Goal: Task Accomplishment & Management: Complete application form

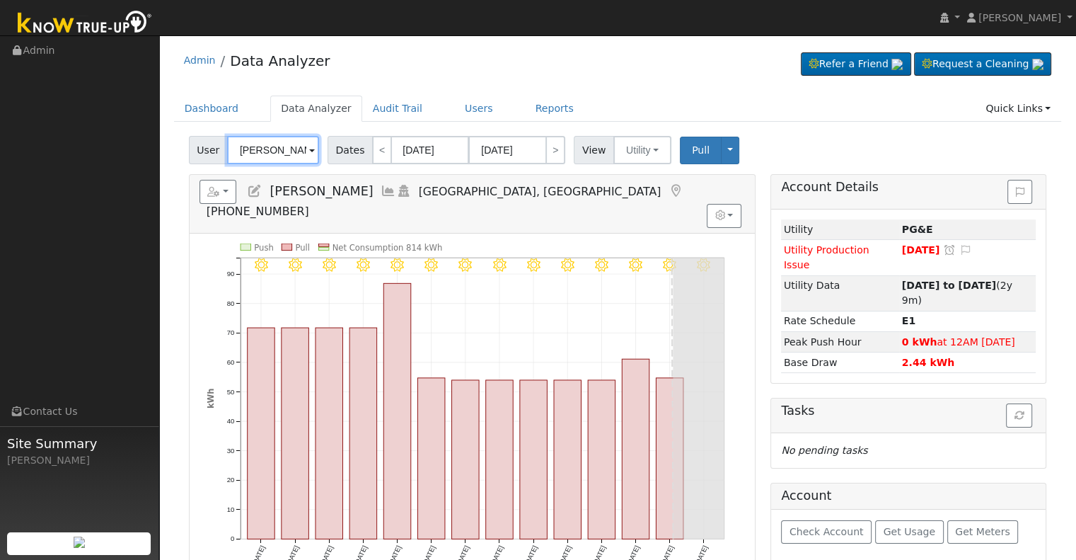
click at [256, 156] on input "Frank Sanchez" at bounding box center [273, 150] width 92 height 28
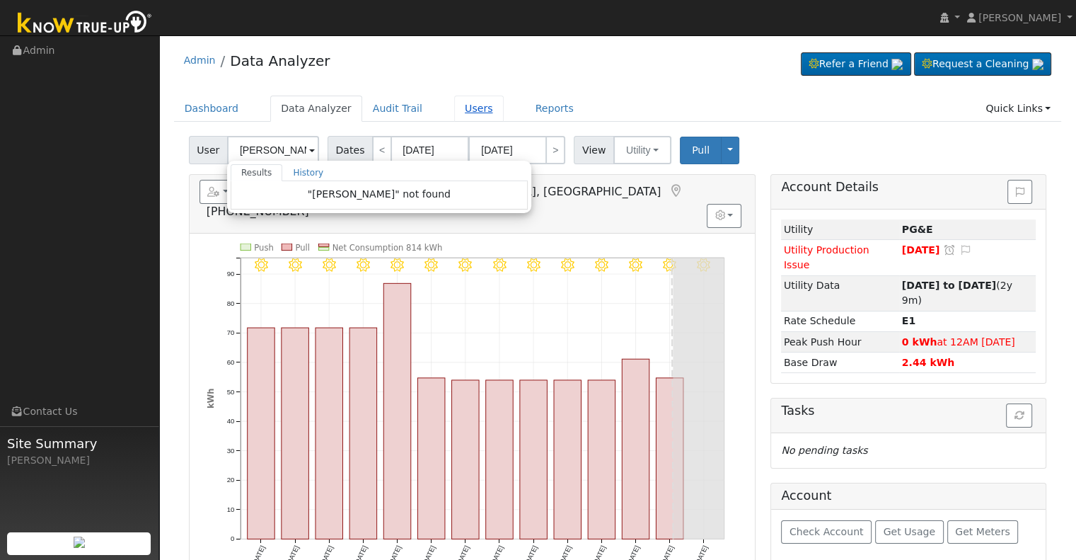
click at [472, 108] on link "Users" at bounding box center [479, 108] width 50 height 26
type input "[PERSON_NAME]"
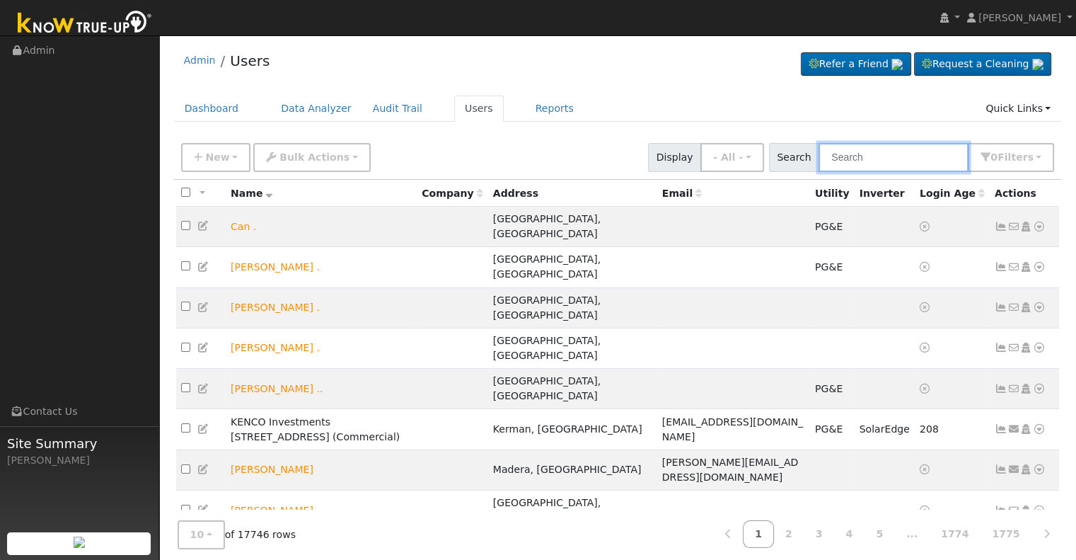
click at [922, 158] on input "text" at bounding box center [893, 157] width 150 height 29
paste input "[EMAIL_ADDRESS][DOMAIN_NAME]"
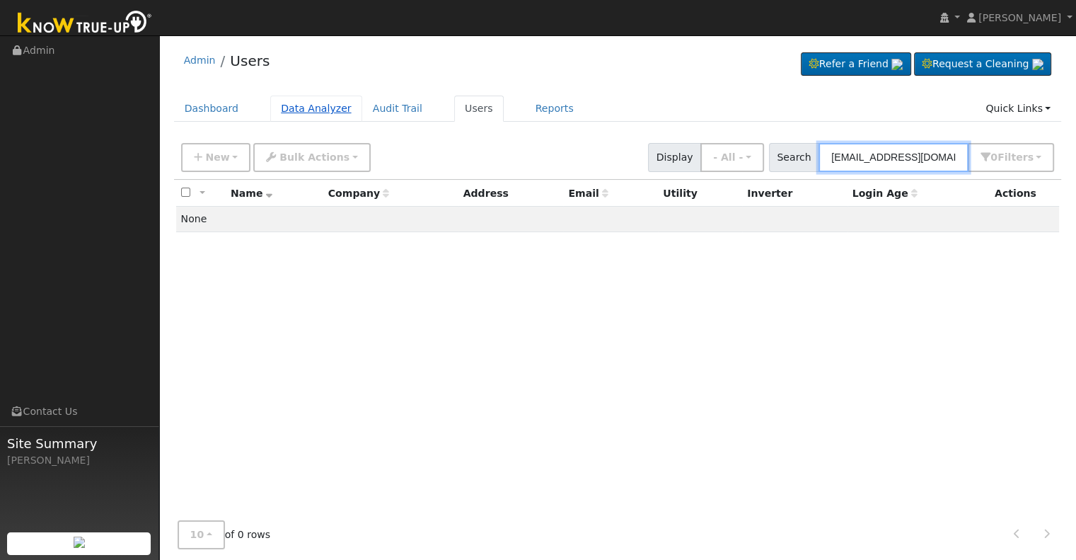
type input "[EMAIL_ADDRESS][DOMAIN_NAME]"
click at [291, 108] on link "Data Analyzer" at bounding box center [316, 108] width 92 height 26
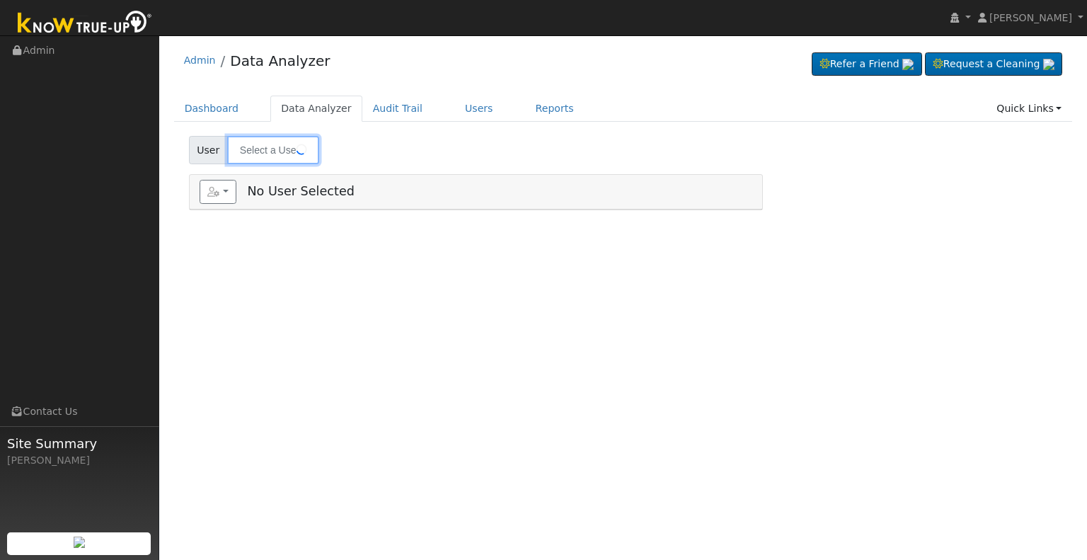
type input "[PERSON_NAME]"
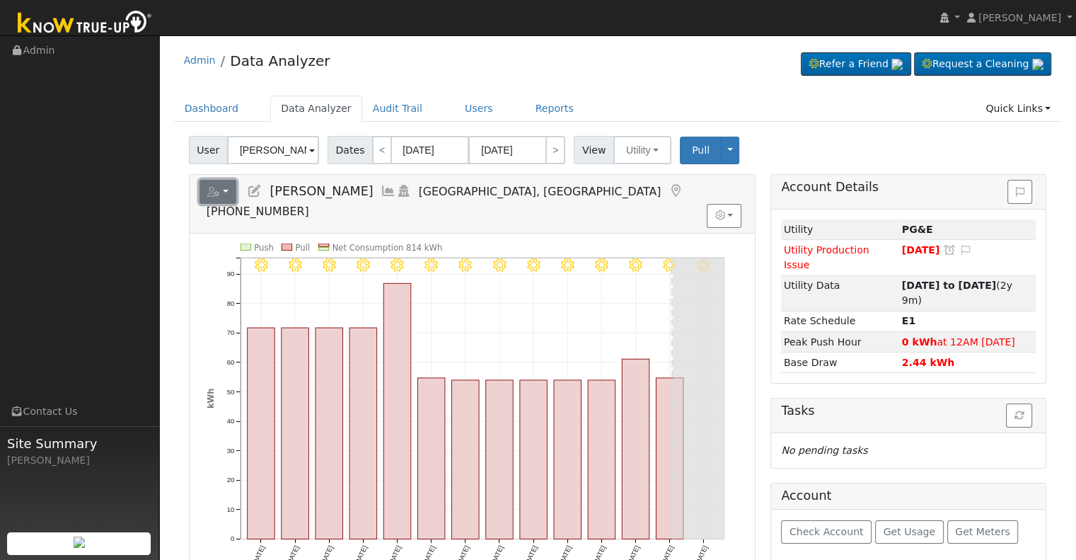
click at [226, 186] on button "button" at bounding box center [217, 192] width 37 height 24
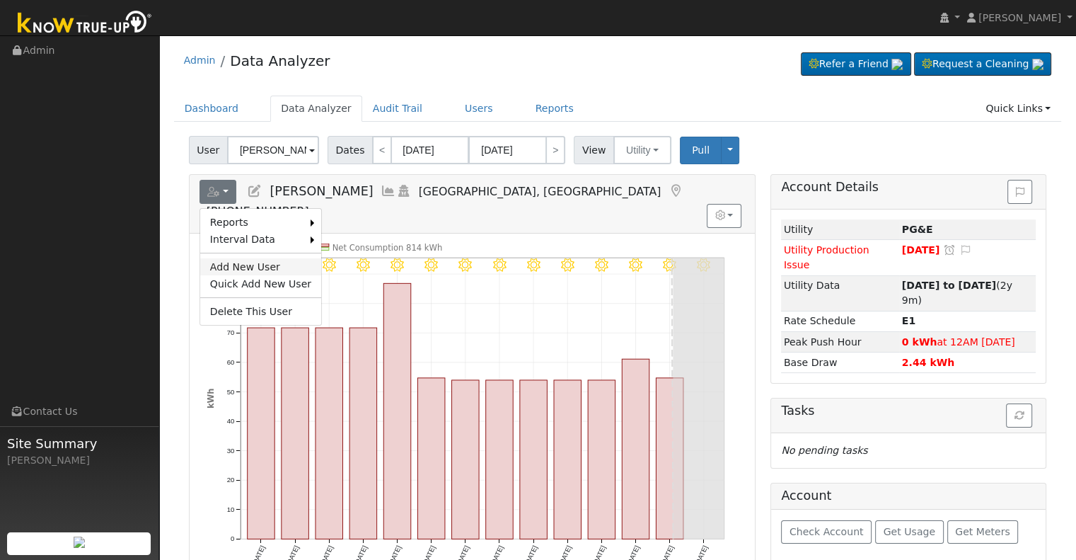
click at [264, 261] on link "Add New User" at bounding box center [260, 266] width 121 height 17
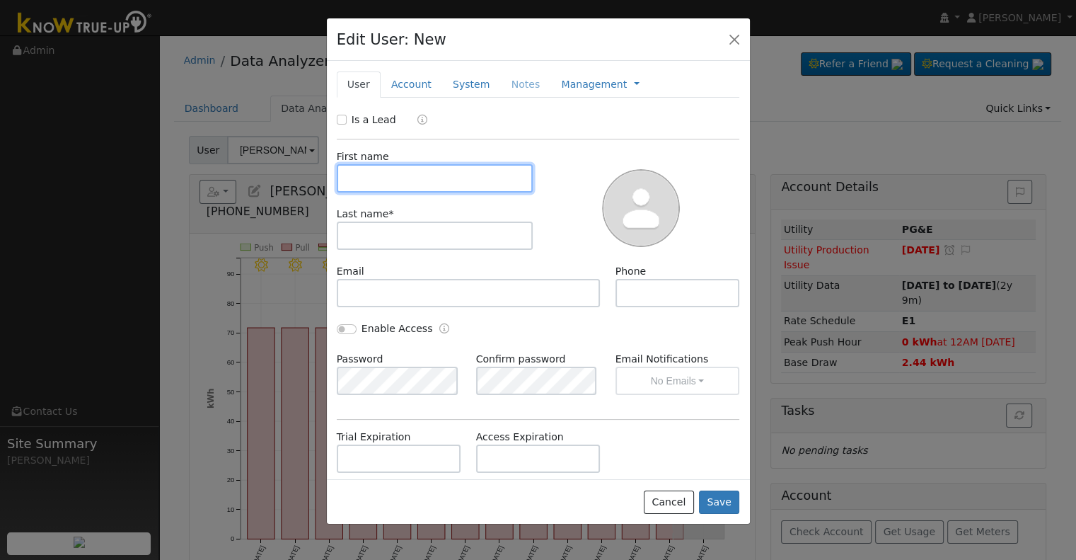
click at [396, 167] on input "text" at bounding box center [435, 178] width 197 height 28
click at [393, 183] on input "text" at bounding box center [435, 178] width 197 height 28
paste input "[PERSON_NAME]"
drag, startPoint x: 375, startPoint y: 177, endPoint x: 454, endPoint y: 183, distance: 79.5
click at [454, 183] on input "[PERSON_NAME]" at bounding box center [435, 178] width 197 height 28
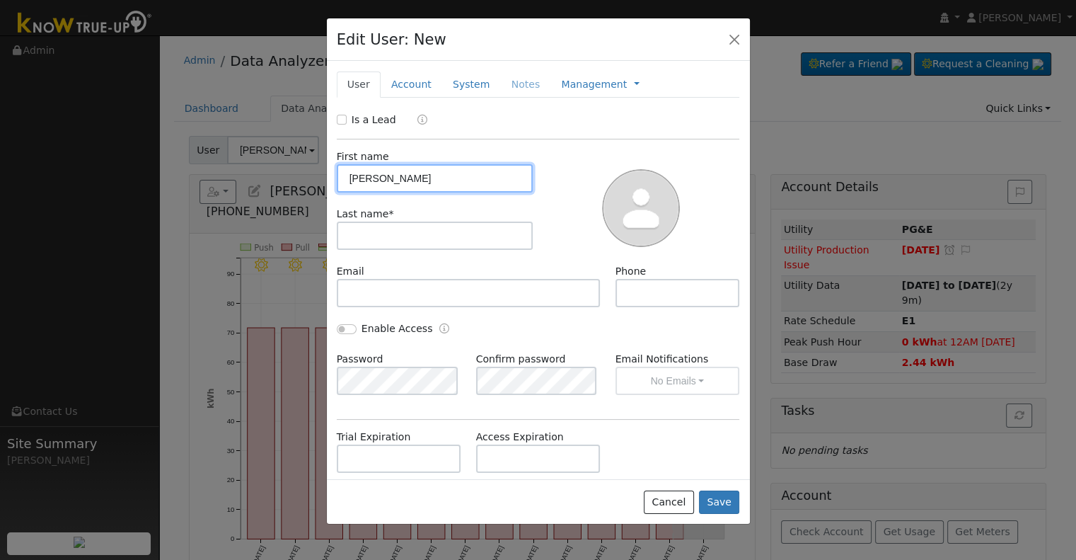
click at [352, 174] on input "[PERSON_NAME]" at bounding box center [435, 178] width 197 height 28
type input "[PERSON_NAME]"
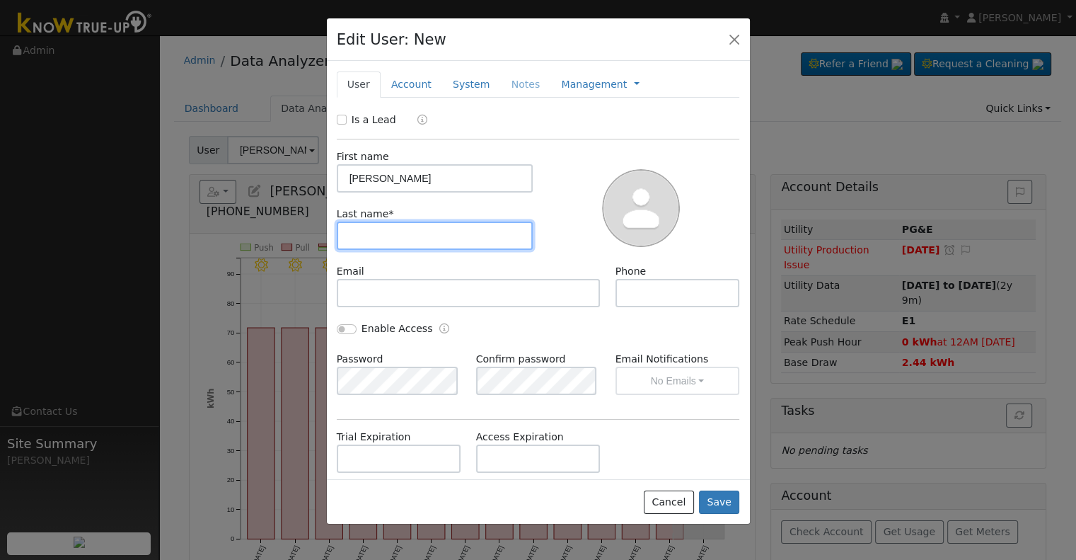
click at [384, 226] on input "text" at bounding box center [435, 235] width 197 height 28
paste input "[PERSON_NAME]"
type input "[PERSON_NAME]"
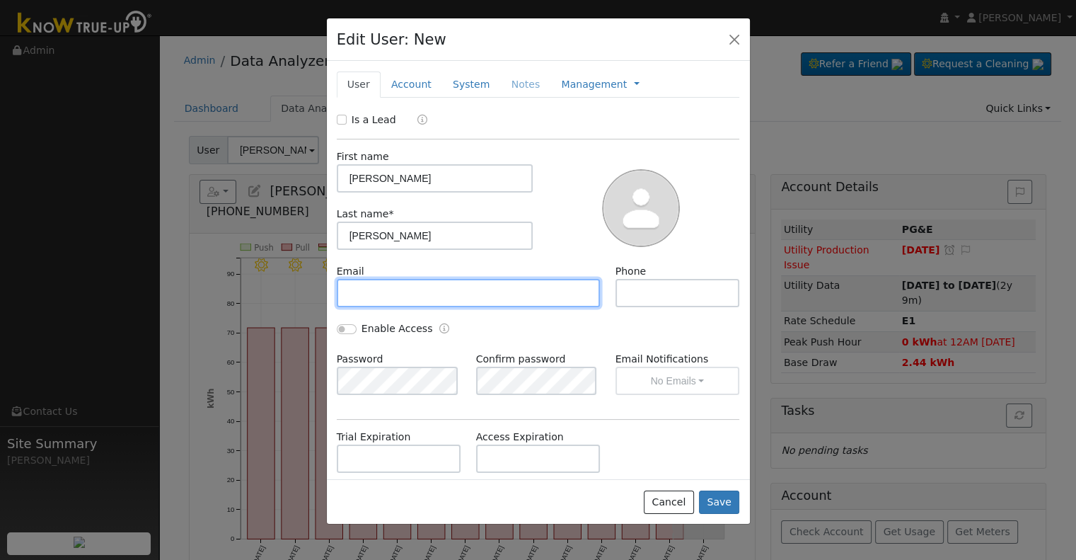
click at [406, 298] on input "text" at bounding box center [469, 293] width 264 height 28
click at [400, 284] on input "text" at bounding box center [469, 293] width 264 height 28
paste input "[EMAIL_ADDRESS][DOMAIN_NAME]"
type input "[EMAIL_ADDRESS][DOMAIN_NAME]"
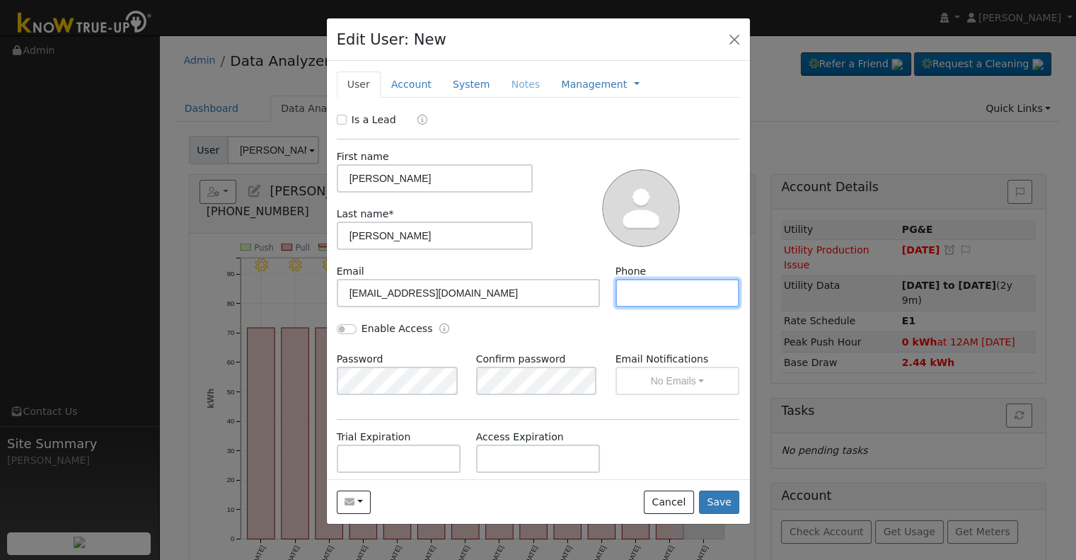
click at [671, 305] on input "text" at bounding box center [677, 293] width 125 height 28
paste input "[PHONE_NUMBER]"
type input "[PHONE_NUMBER]"
click at [335, 332] on div "Enable Access" at bounding box center [433, 329] width 209 height 16
click at [342, 325] on input "Enable Access" at bounding box center [347, 329] width 20 height 10
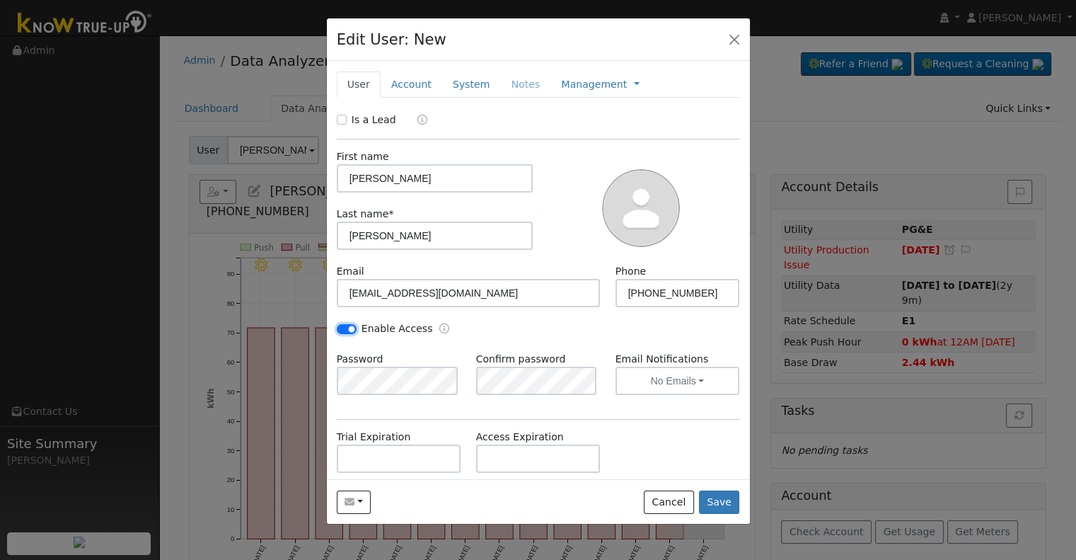
click at [350, 327] on input "Enable Access" at bounding box center [347, 329] width 20 height 10
checkbox input "false"
click at [405, 86] on link "Account" at bounding box center [412, 84] width 62 height 26
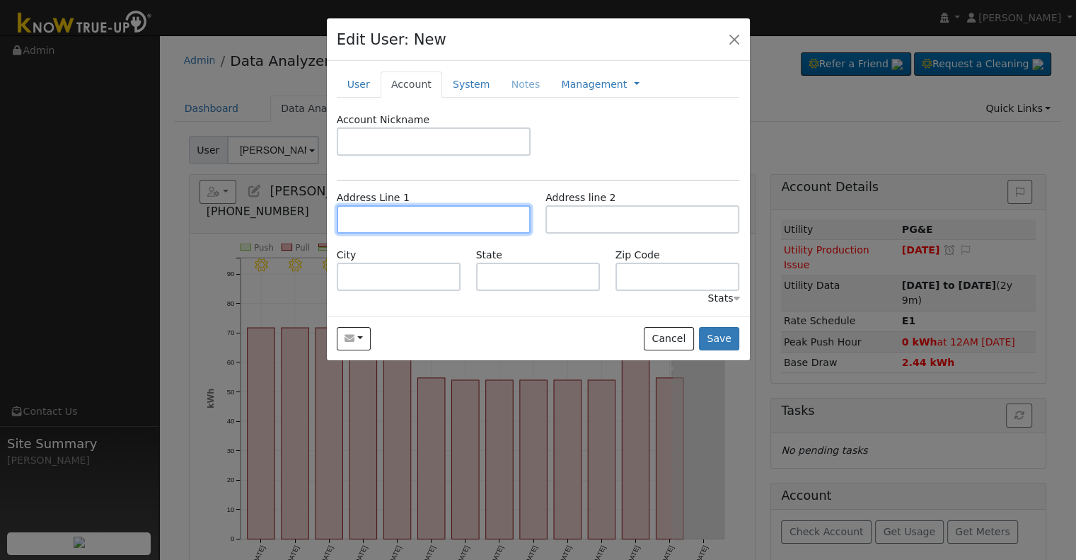
click at [412, 216] on input "text" at bounding box center [434, 219] width 194 height 28
click at [502, 221] on input "text" at bounding box center [434, 219] width 194 height 28
paste input "Install City [GEOGRAPHIC_DATA]"
type input "Install City [GEOGRAPHIC_DATA]"
drag, startPoint x: 498, startPoint y: 222, endPoint x: 316, endPoint y: 219, distance: 181.8
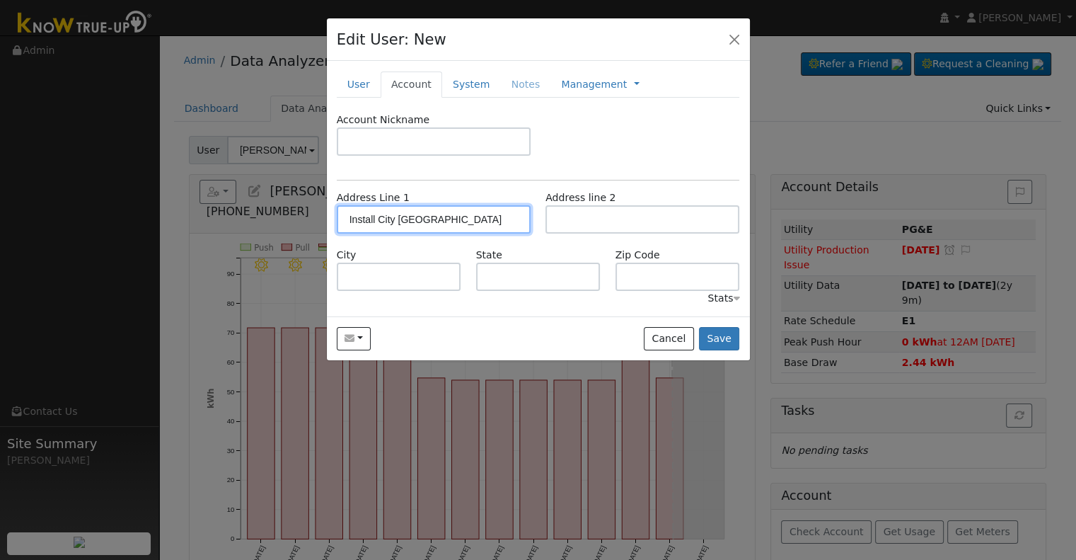
click at [0, 0] on div "Edit User: New Select an Ac... New Account Nickname Cancel Create Are you sure …" at bounding box center [0, 0] width 0 height 0
click at [476, 212] on input "text" at bounding box center [434, 219] width 194 height 28
paste input "[STREET_ADDRESS][PERSON_NAME]"
type input "[STREET_ADDRESS][PERSON_NAME]"
type input "Visalia"
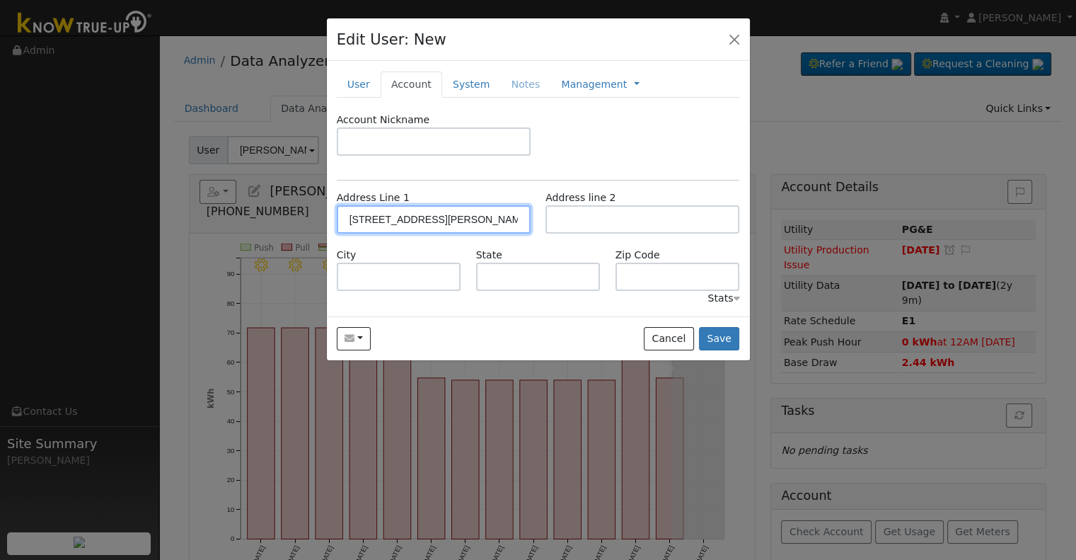
type input "CA"
type input "93291"
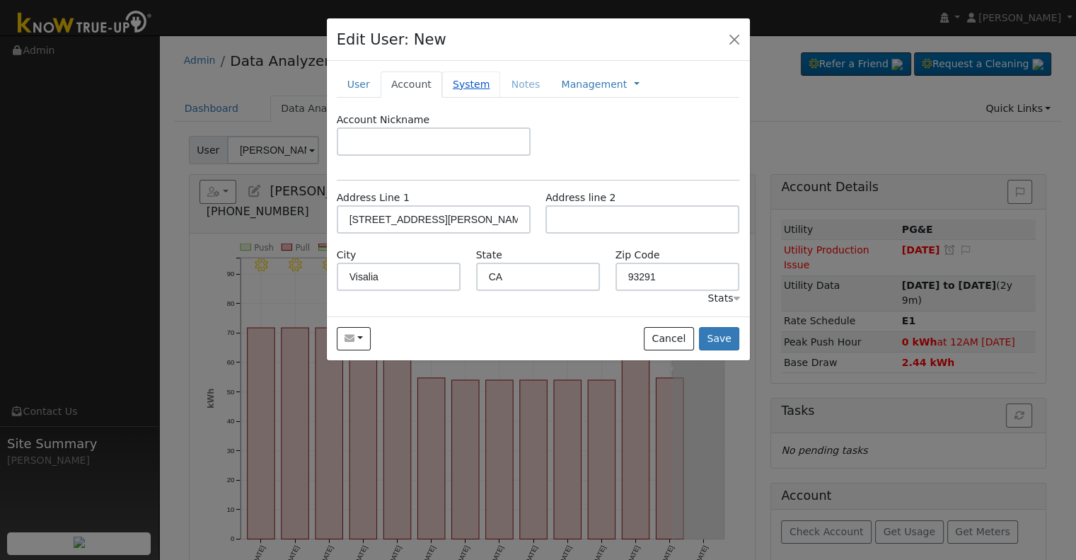
click at [458, 89] on link "System" at bounding box center [471, 84] width 59 height 26
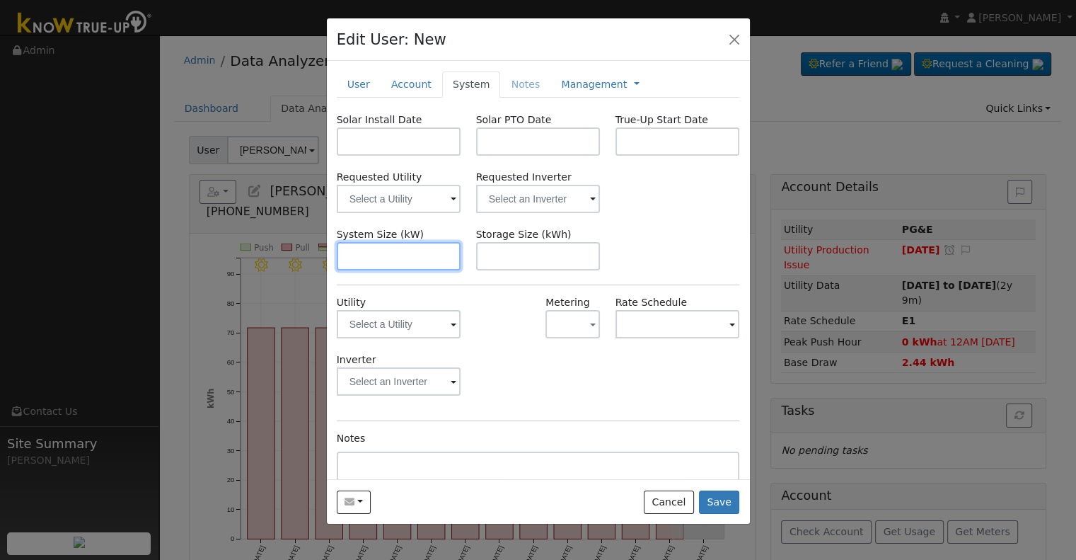
click at [386, 263] on input "text" at bounding box center [399, 256] width 125 height 28
click at [423, 251] on input "text" at bounding box center [399, 256] width 125 height 28
paste input "11.480"
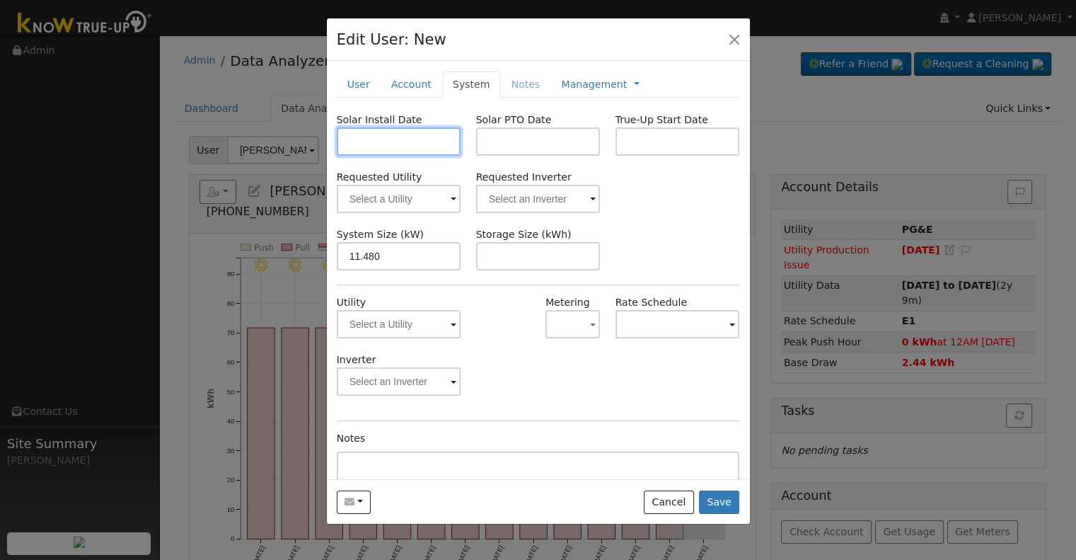
type input "11.5"
click at [387, 127] on input "text" at bounding box center [399, 141] width 125 height 28
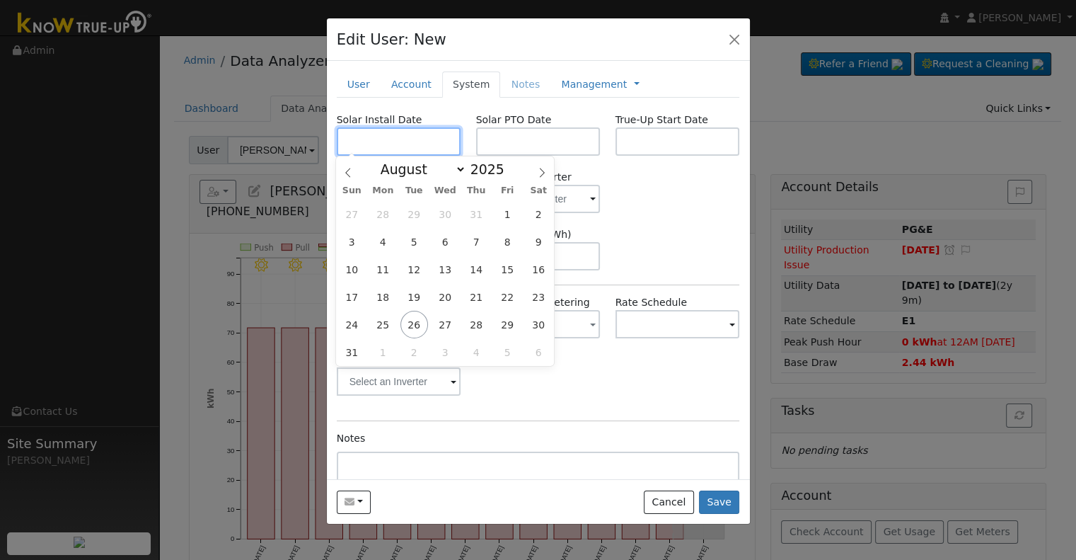
click at [404, 137] on input "text" at bounding box center [399, 141] width 125 height 28
paste input "[DATE]"
type input "[DATE]"
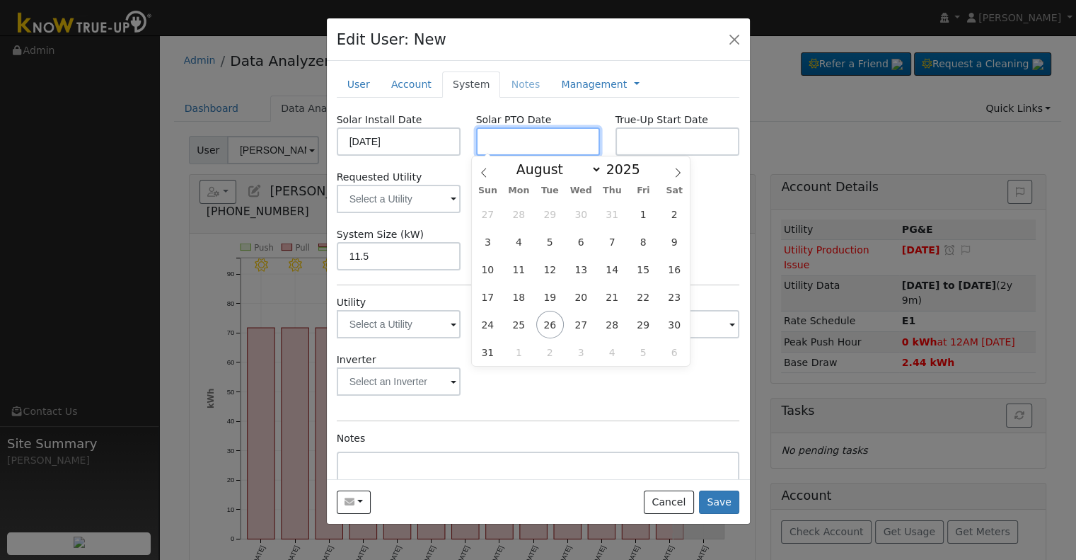
click at [502, 135] on input "text" at bounding box center [538, 141] width 125 height 28
click at [524, 132] on input "text" at bounding box center [538, 141] width 125 height 28
paste input "[DATE]"
type input "[DATE]"
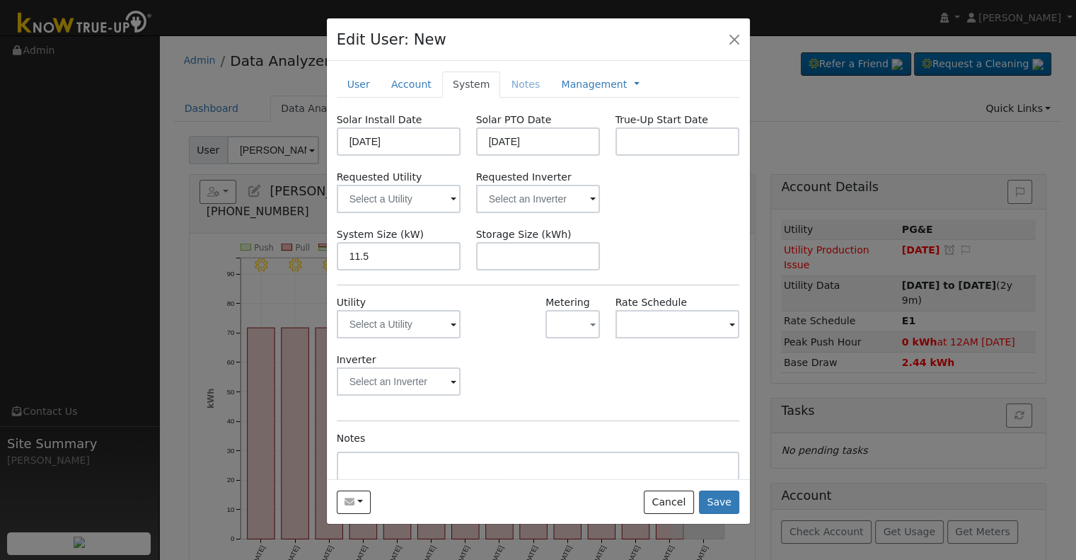
click at [707, 185] on div "Requested Utility Requested Inverter" at bounding box center [538, 191] width 418 height 43
click at [461, 193] on input "text" at bounding box center [399, 199] width 125 height 28
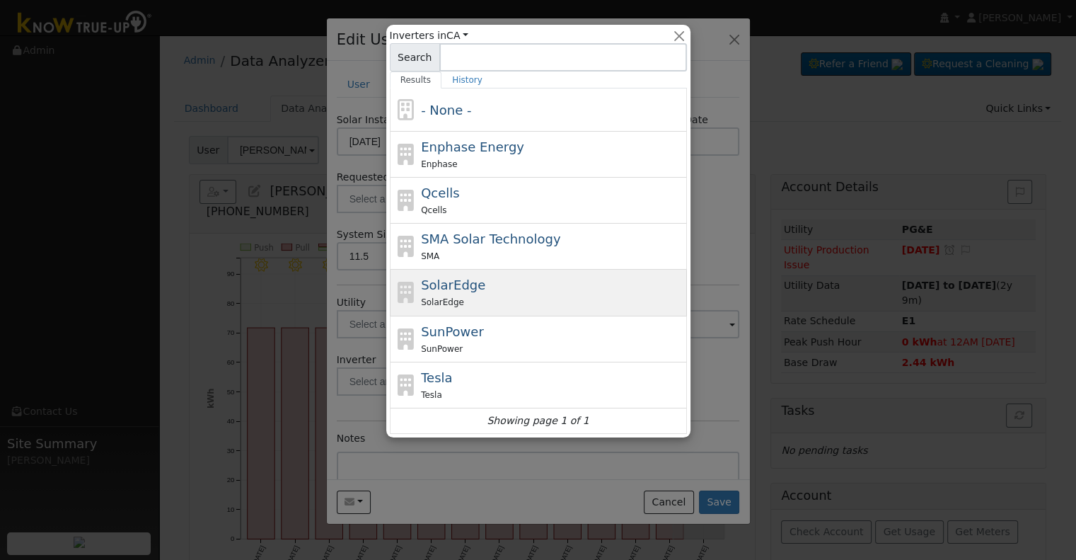
click at [476, 291] on div "SolarEdge SolarEdge" at bounding box center [552, 292] width 262 height 34
type input "SolarEdge"
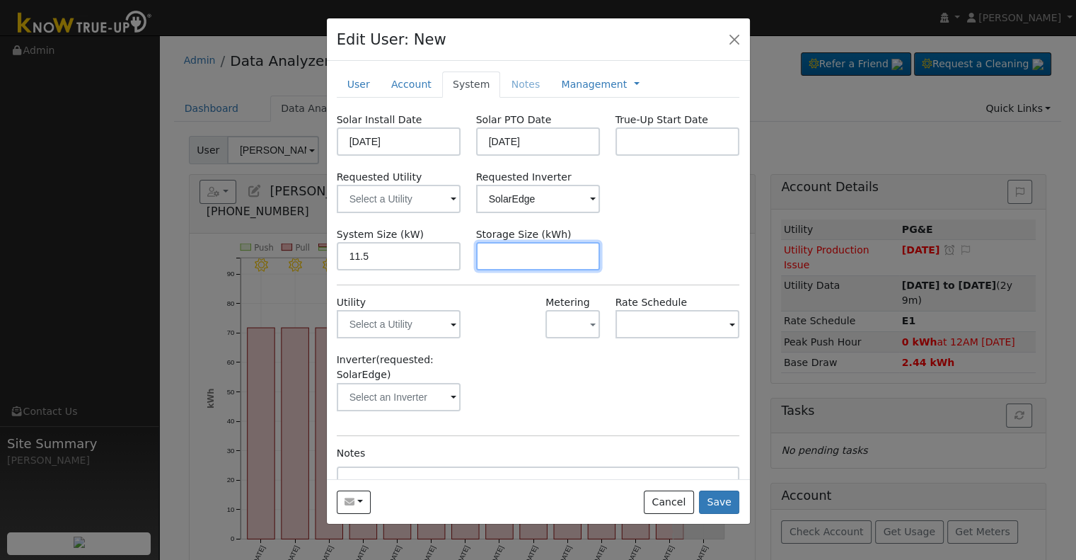
click at [521, 251] on input "text" at bounding box center [538, 256] width 125 height 28
click at [546, 262] on input "text" at bounding box center [538, 256] width 125 height 28
paste input "30.00"
type input "30"
click at [572, 77] on link "Management" at bounding box center [594, 84] width 66 height 15
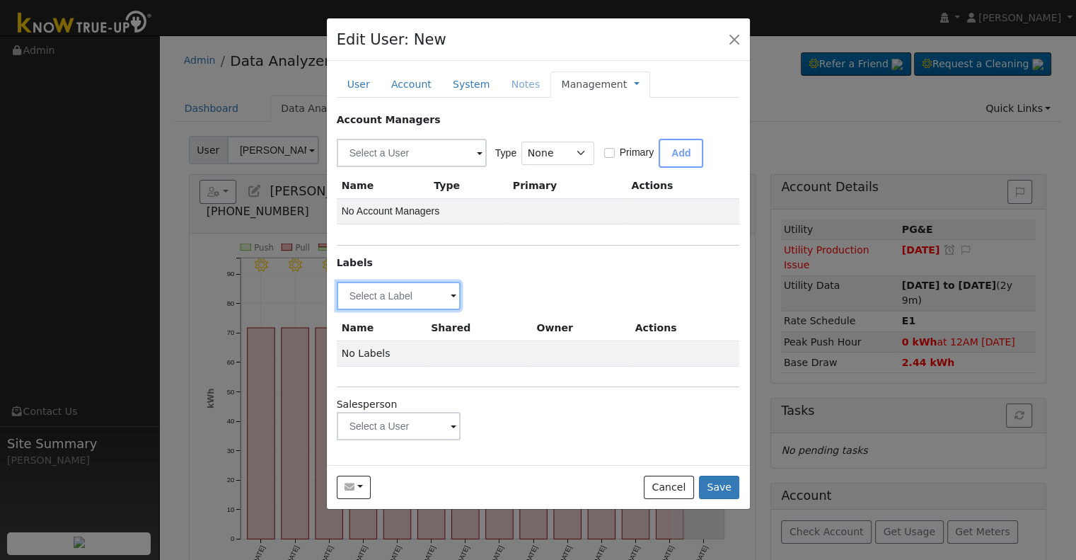
click at [392, 296] on input "text" at bounding box center [399, 296] width 125 height 28
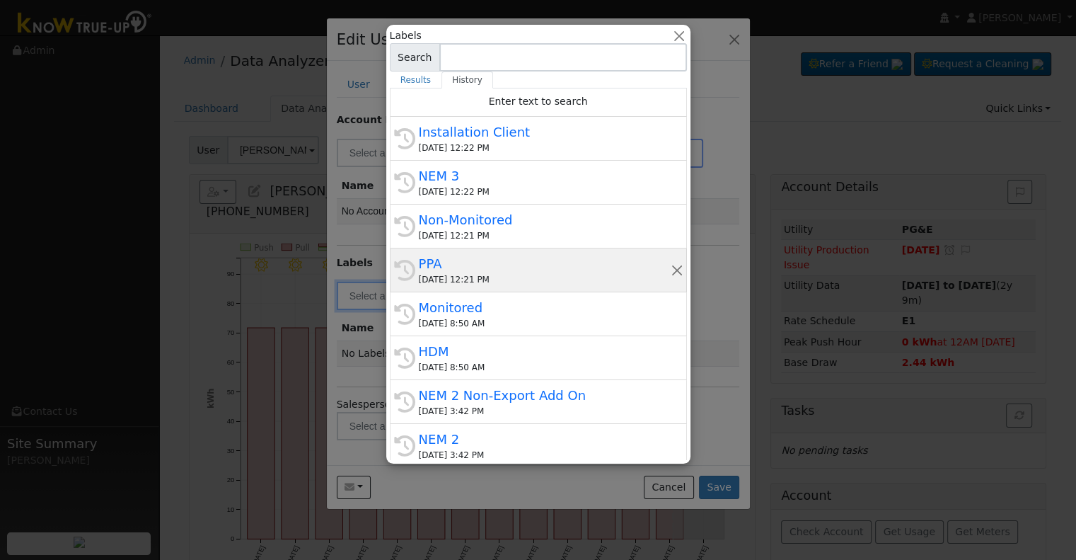
click at [439, 254] on div "PPA" at bounding box center [545, 263] width 252 height 19
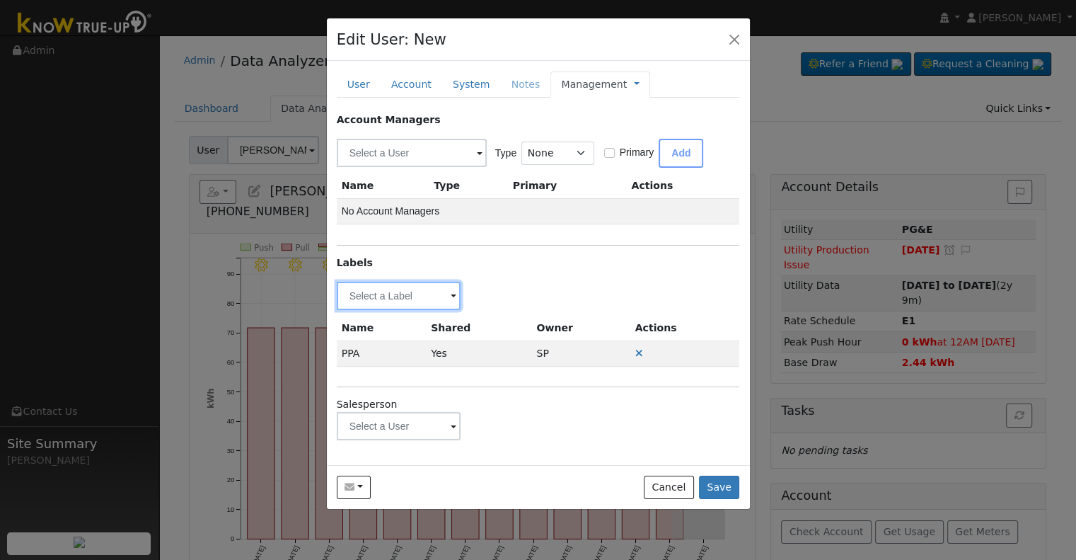
click at [422, 296] on input "text" at bounding box center [399, 296] width 125 height 28
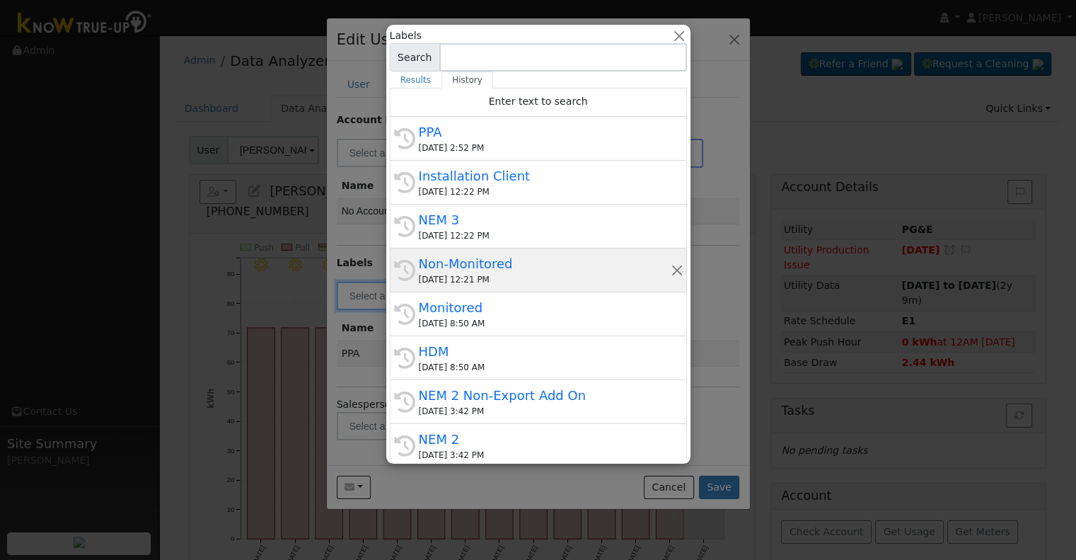
click at [451, 266] on div "Non-Monitored" at bounding box center [545, 263] width 252 height 19
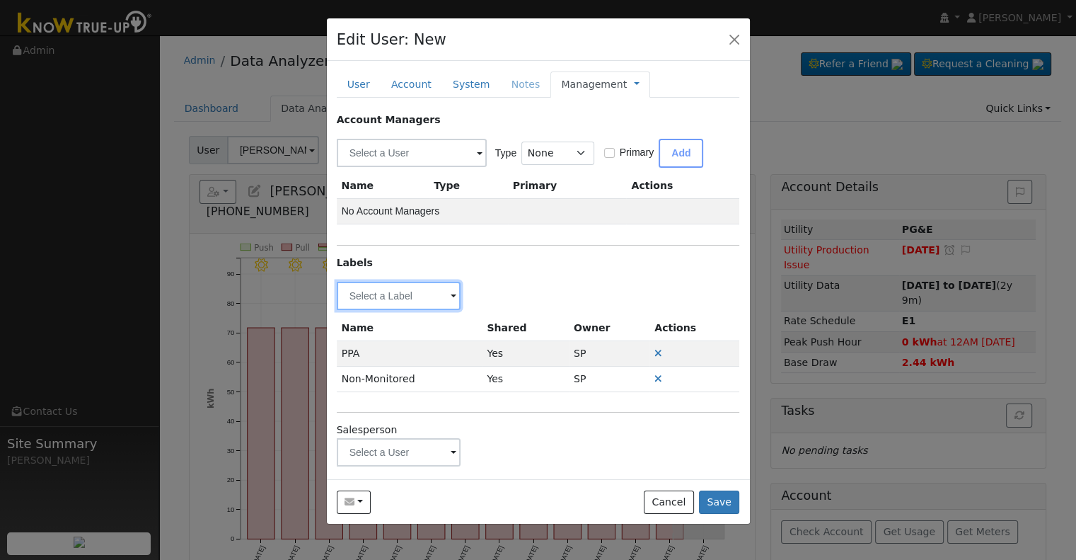
click at [427, 299] on input "text" at bounding box center [399, 296] width 125 height 28
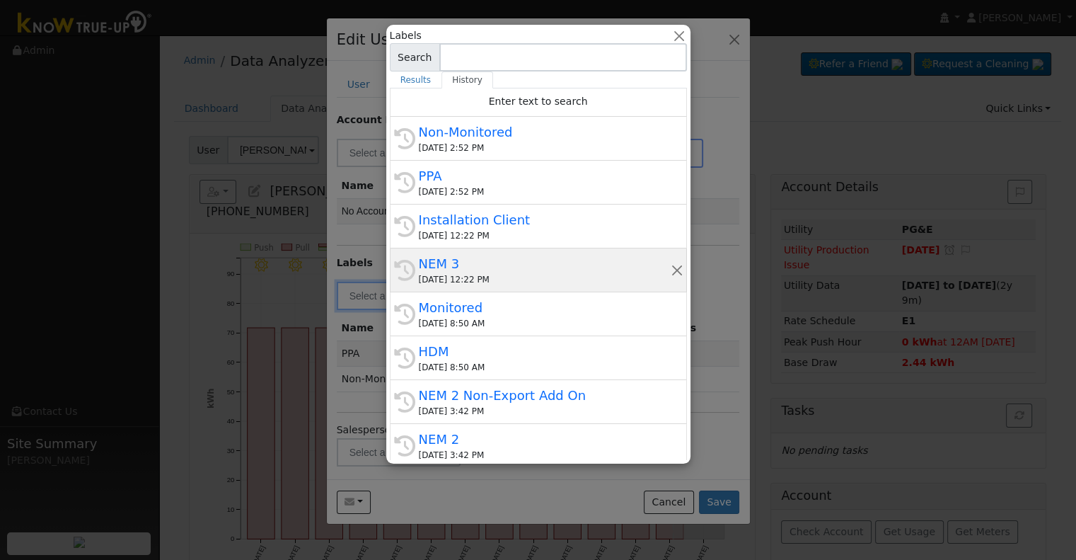
click at [461, 255] on div "NEM 3" at bounding box center [545, 263] width 252 height 19
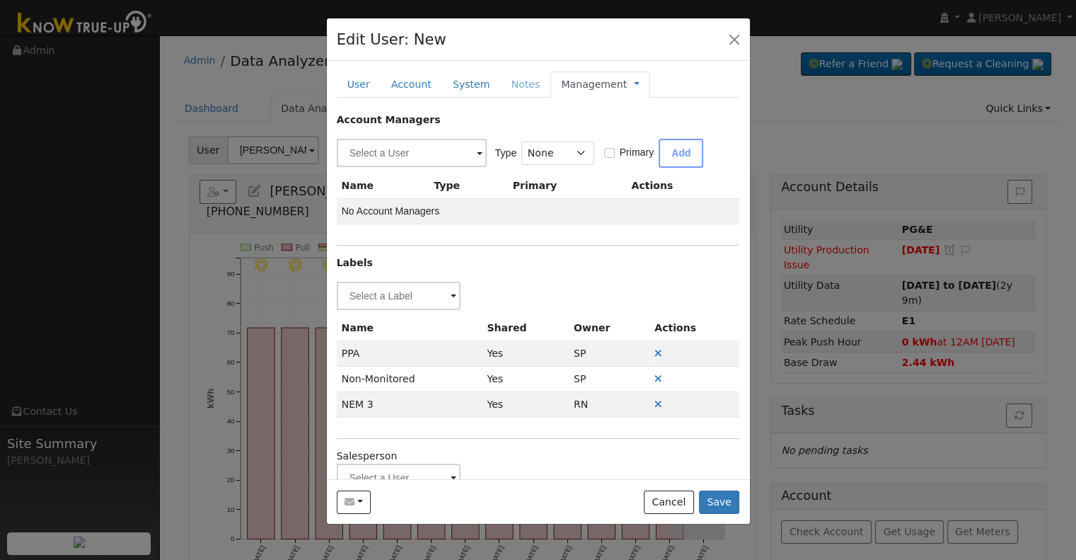
click at [422, 277] on div "Account Managers Type None Manager Sales Other Primary Add Name Type Primary Ac…" at bounding box center [538, 301] width 403 height 379
click at [437, 294] on input "text" at bounding box center [399, 296] width 125 height 28
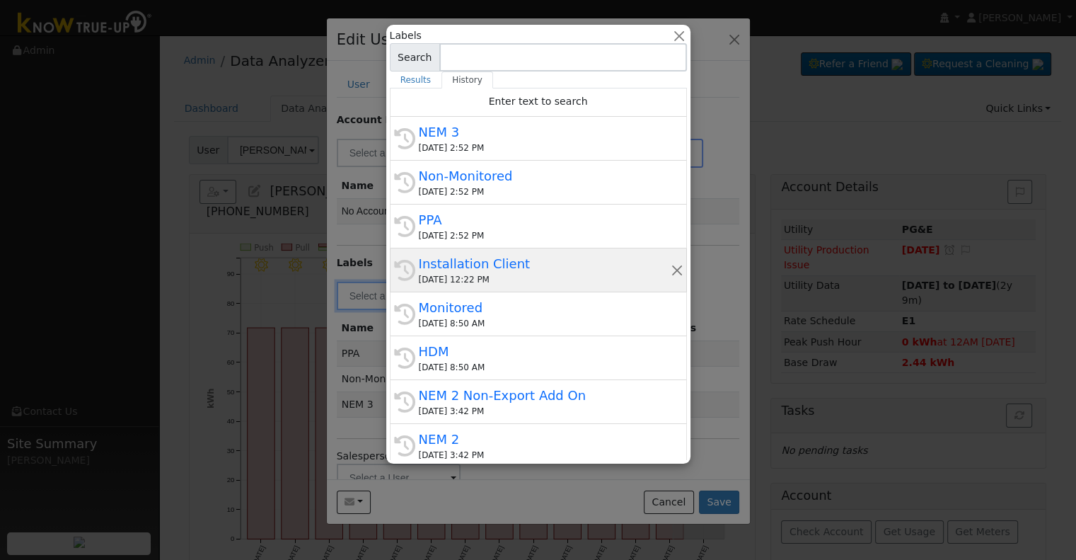
click at [478, 255] on div "Installation Client" at bounding box center [545, 263] width 252 height 19
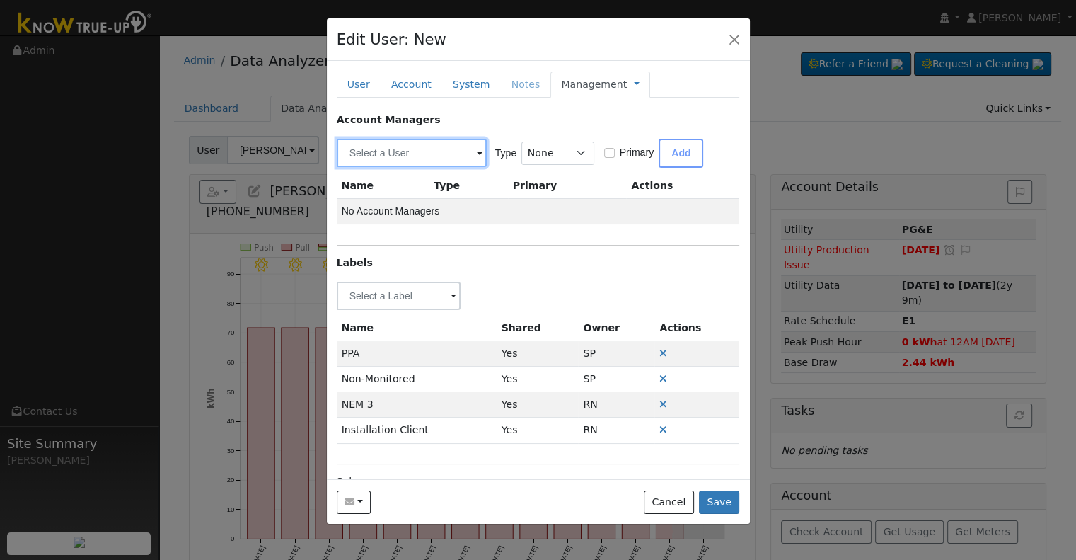
click at [431, 147] on input "text" at bounding box center [412, 153] width 150 height 28
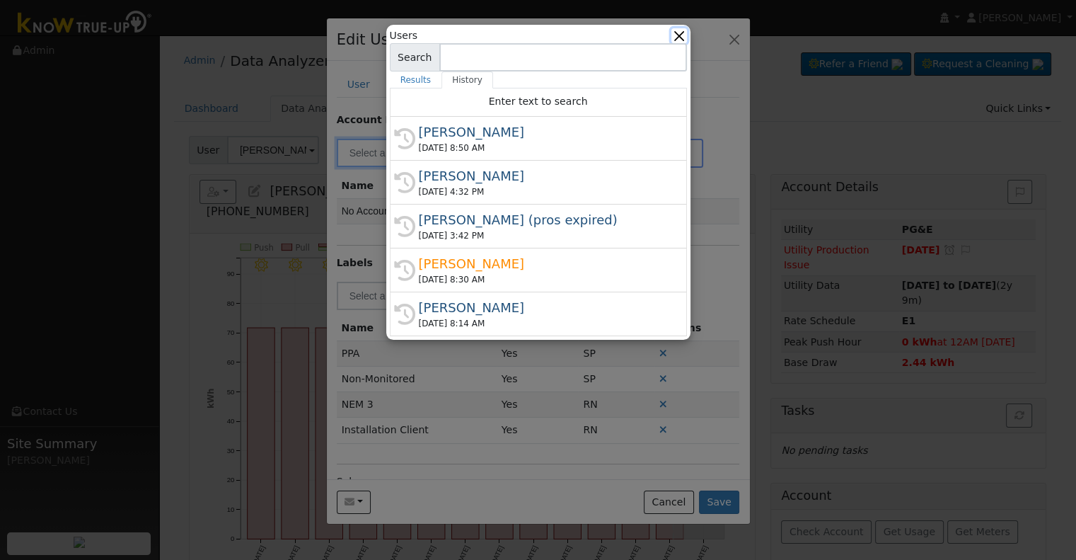
click at [681, 35] on button "button" at bounding box center [678, 35] width 15 height 15
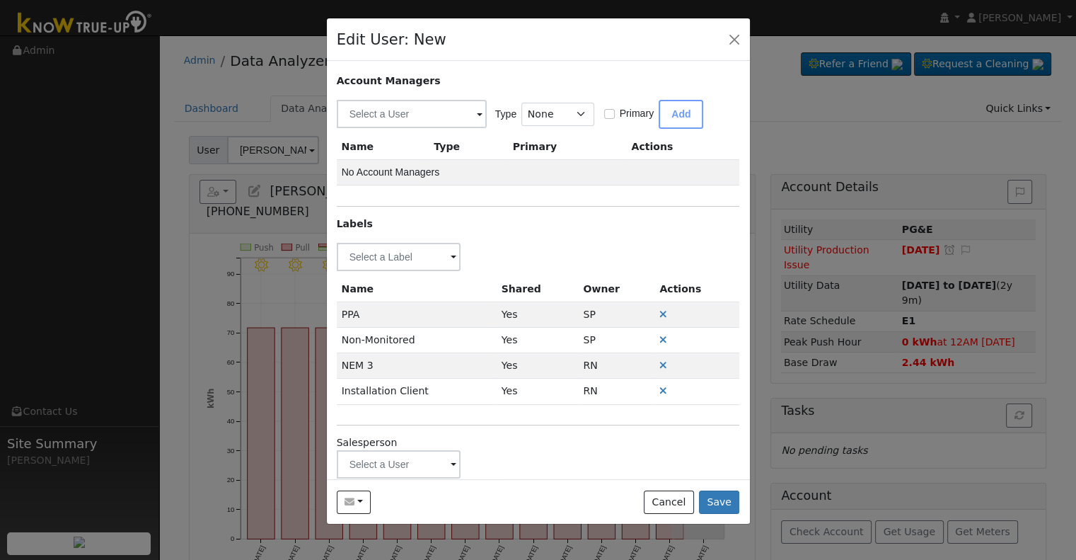
scroll to position [59, 0]
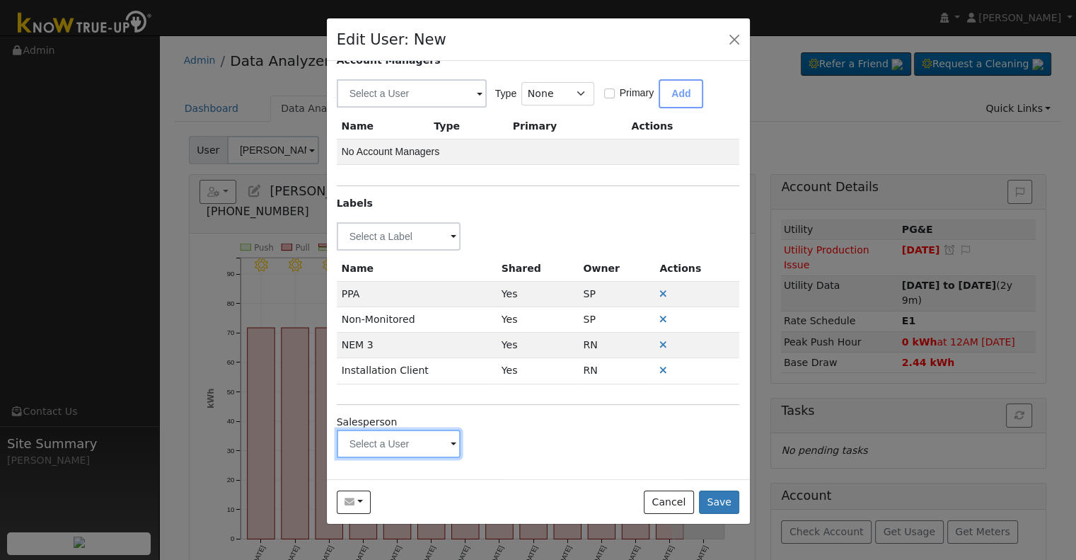
click at [393, 250] on input "text" at bounding box center [399, 236] width 125 height 28
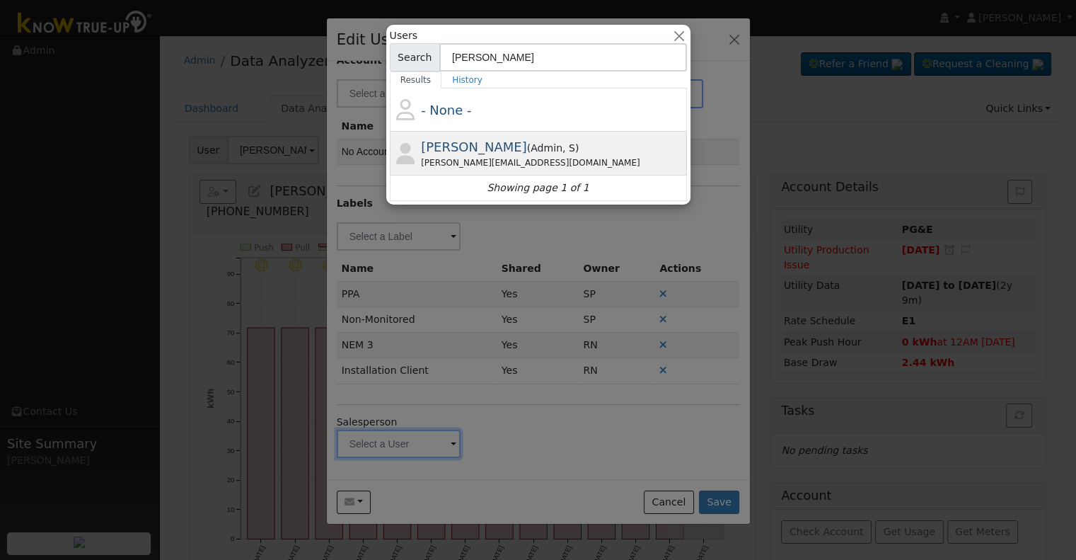
type input "[PERSON_NAME]"
click at [535, 158] on div "[PERSON_NAME][EMAIL_ADDRESS][DOMAIN_NAME]" at bounding box center [552, 162] width 262 height 13
type input "[PERSON_NAME]"
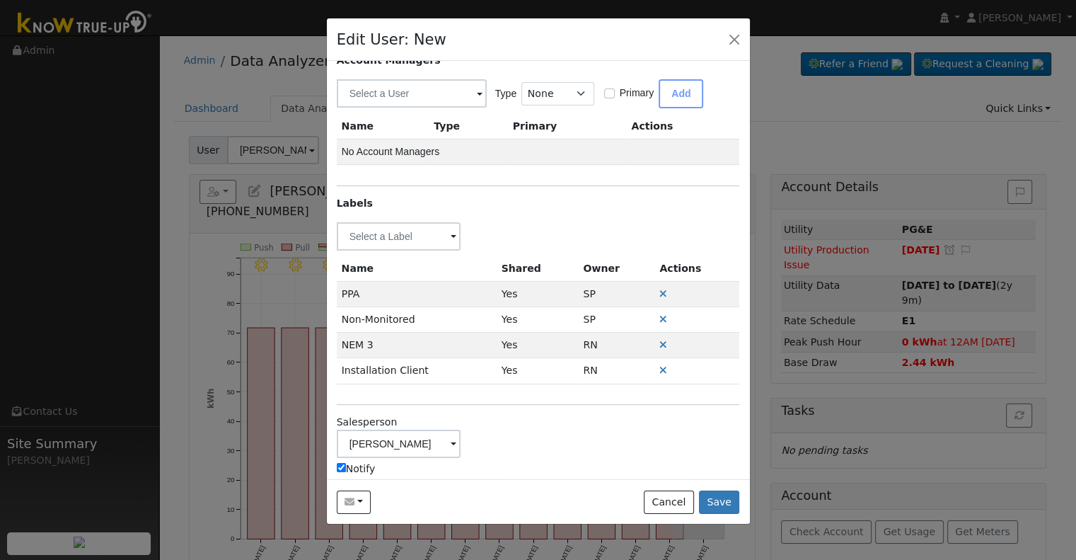
click at [342, 467] on input "Notify" at bounding box center [341, 467] width 9 height 9
checkbox input "false"
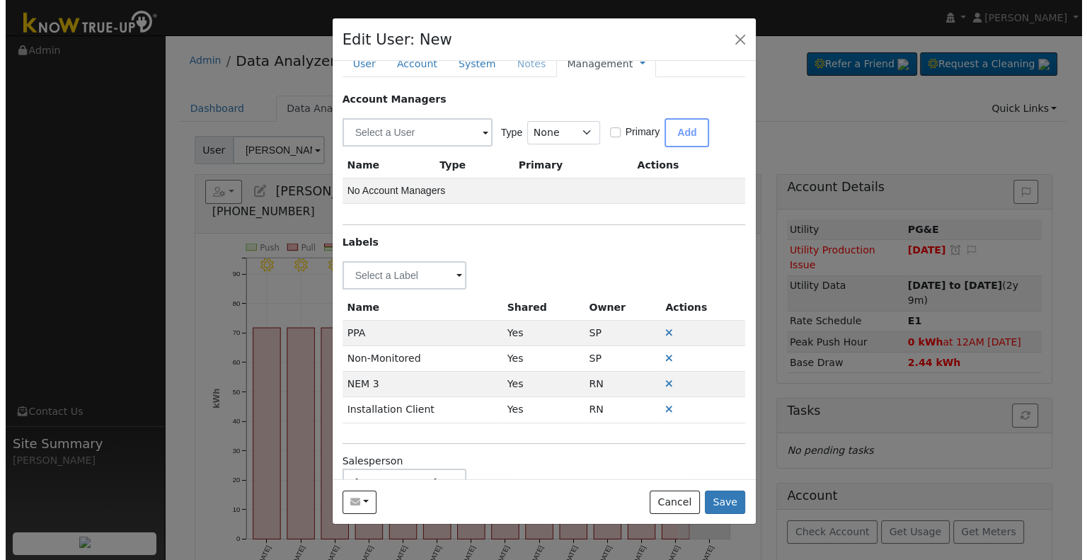
scroll to position [0, 0]
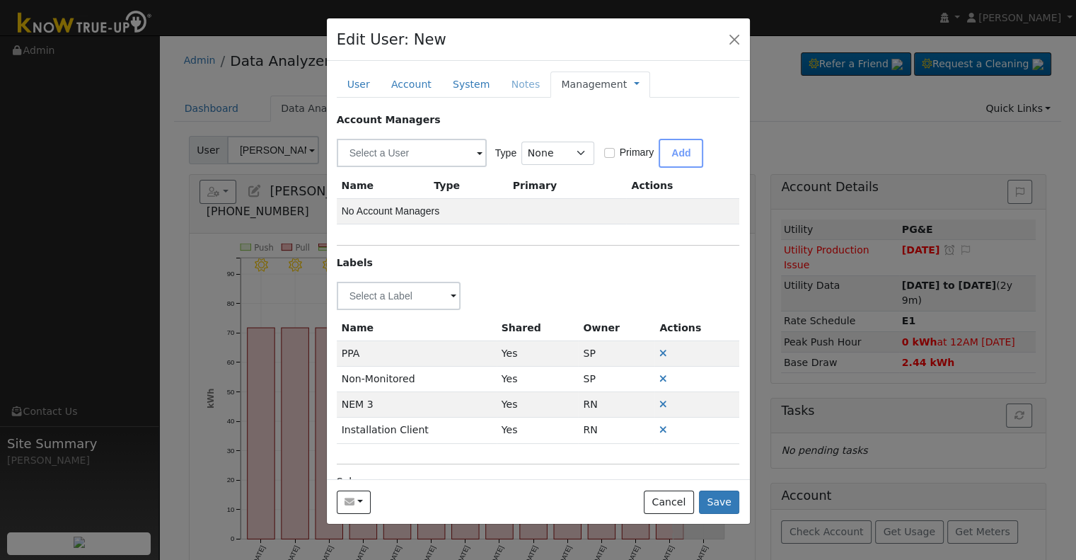
click at [595, 84] on link "Management" at bounding box center [594, 84] width 66 height 15
click at [635, 122] on link "Billing" at bounding box center [684, 130] width 98 height 20
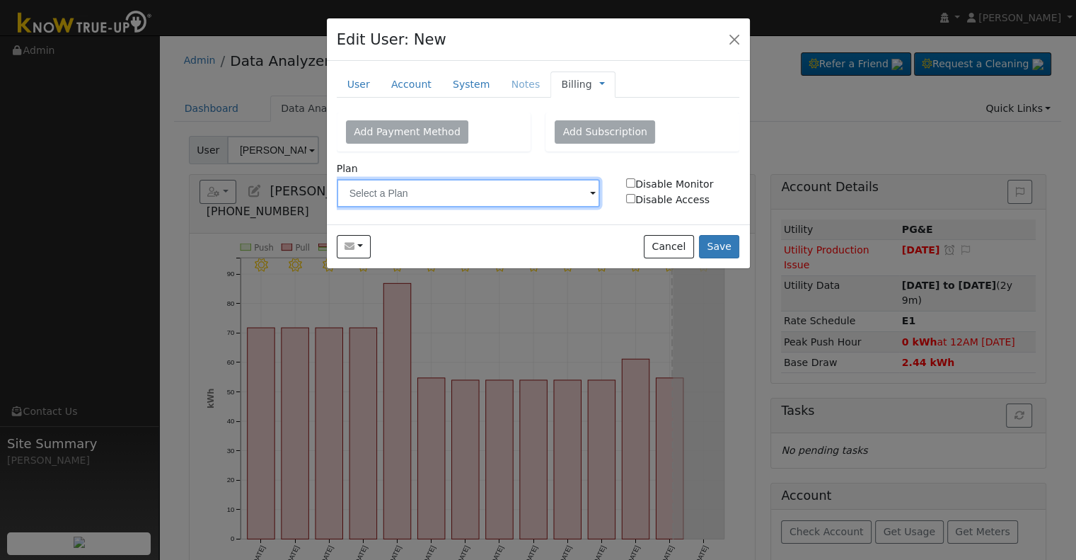
click at [426, 195] on input "text" at bounding box center [469, 193] width 264 height 28
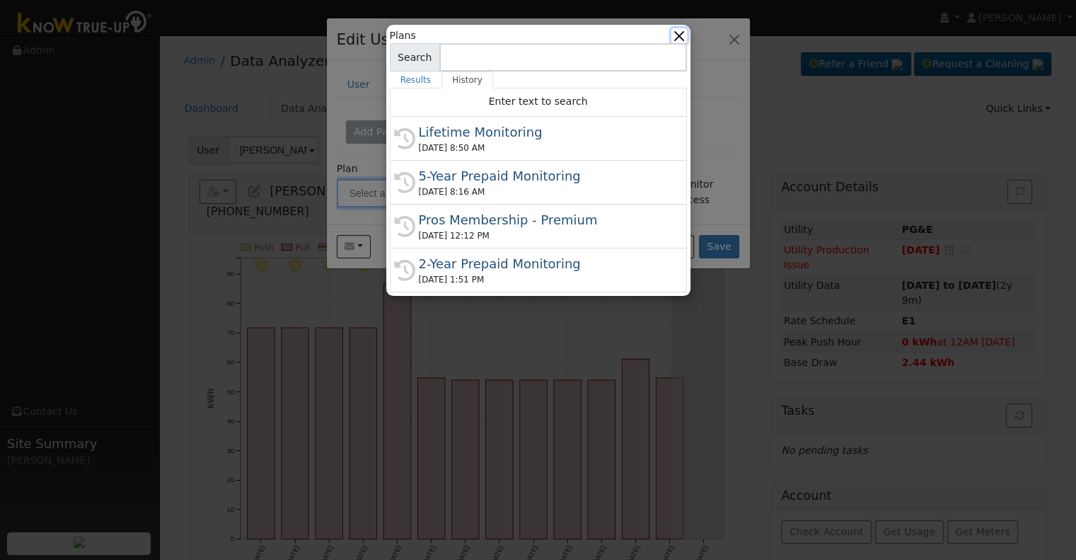
click at [680, 30] on button "button" at bounding box center [678, 35] width 15 height 15
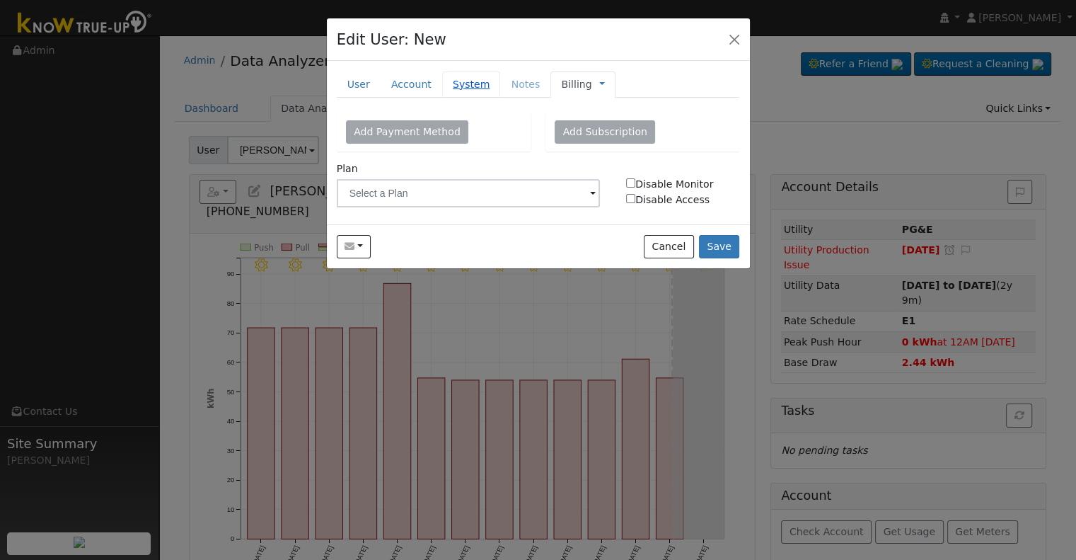
click at [466, 84] on link "System" at bounding box center [471, 84] width 59 height 26
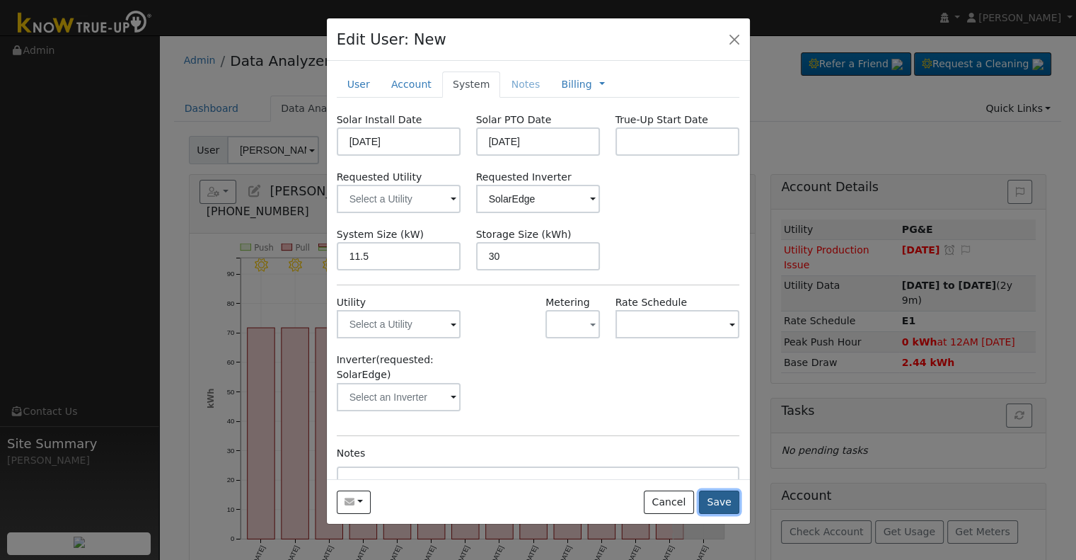
click at [714, 508] on button "Save" at bounding box center [719, 502] width 41 height 24
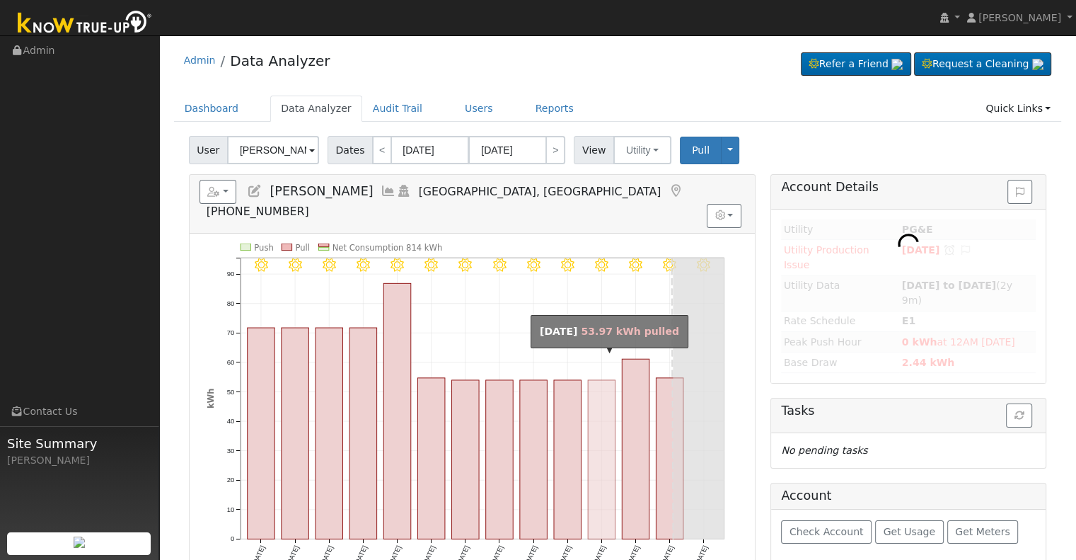
type input "[PERSON_NAME]"
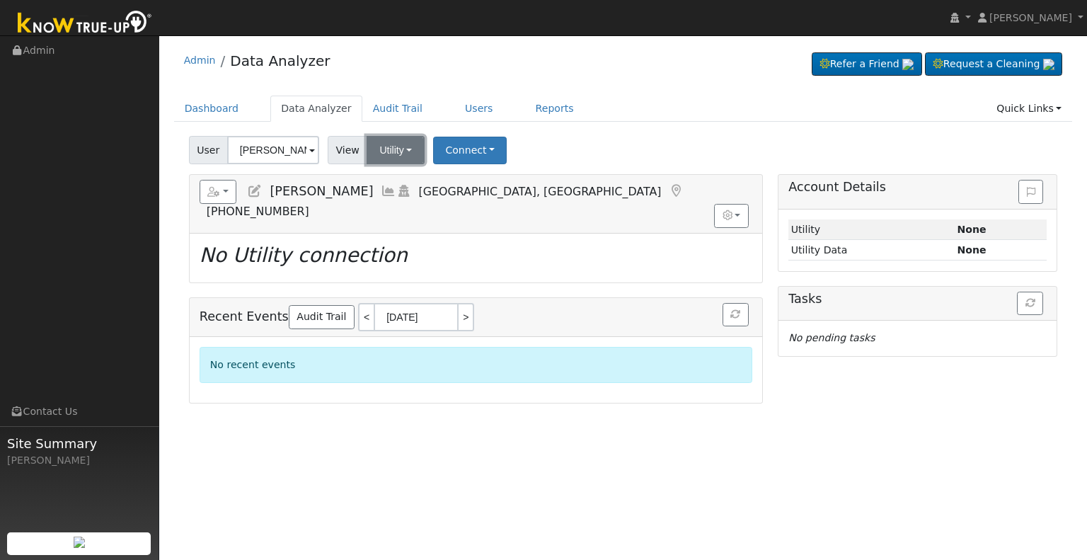
click at [402, 149] on button "Utility" at bounding box center [395, 150] width 58 height 28
click at [417, 202] on link "Solar" at bounding box center [413, 202] width 98 height 20
click at [458, 141] on button "Connect" at bounding box center [469, 151] width 74 height 28
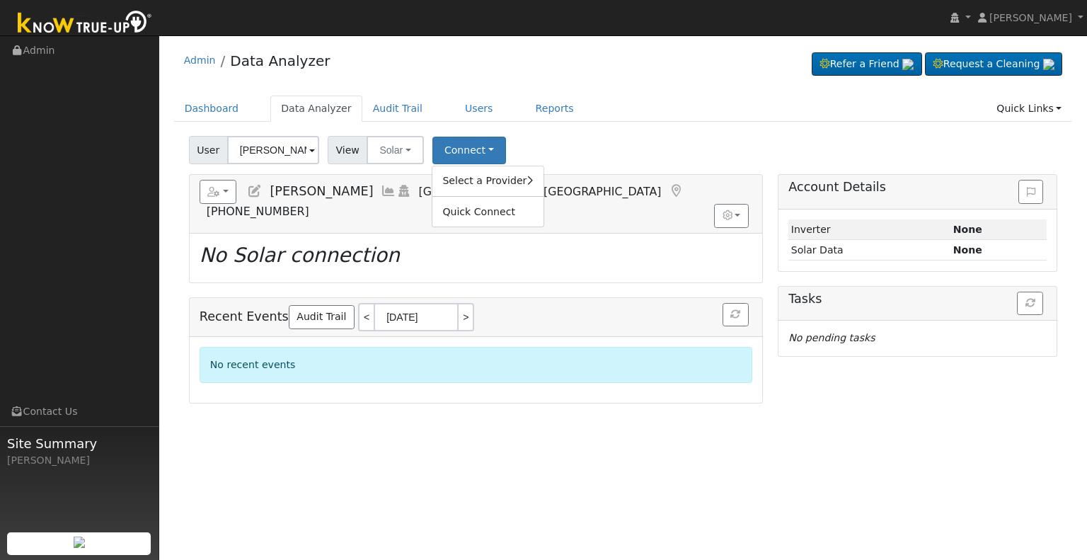
click at [487, 169] on div "Select a Provider Quick Connect" at bounding box center [488, 197] width 112 height 62
click at [490, 175] on link "Select a Provider" at bounding box center [487, 181] width 110 height 20
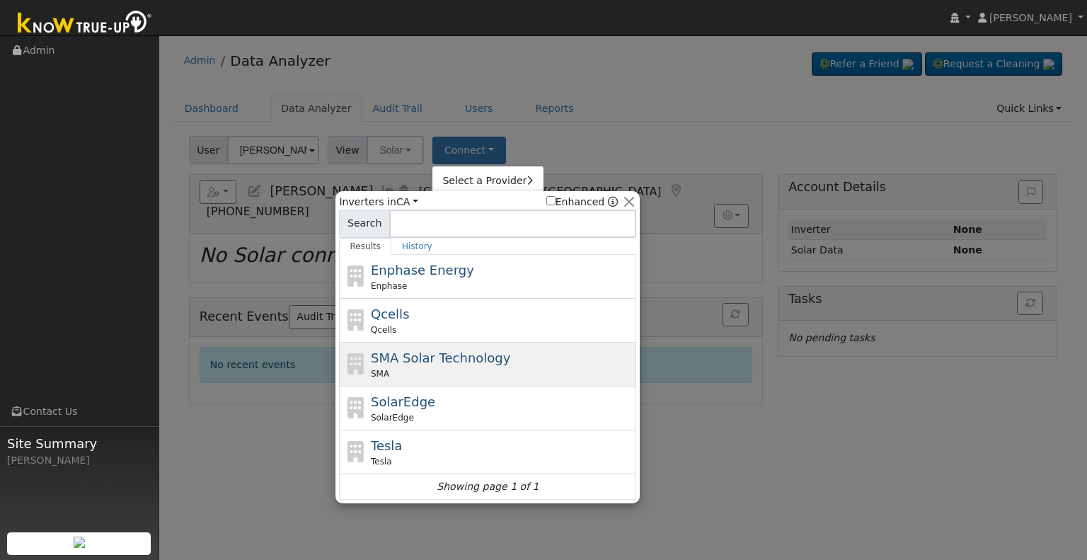
click at [445, 359] on span "SMA Solar Technology" at bounding box center [440, 357] width 139 height 15
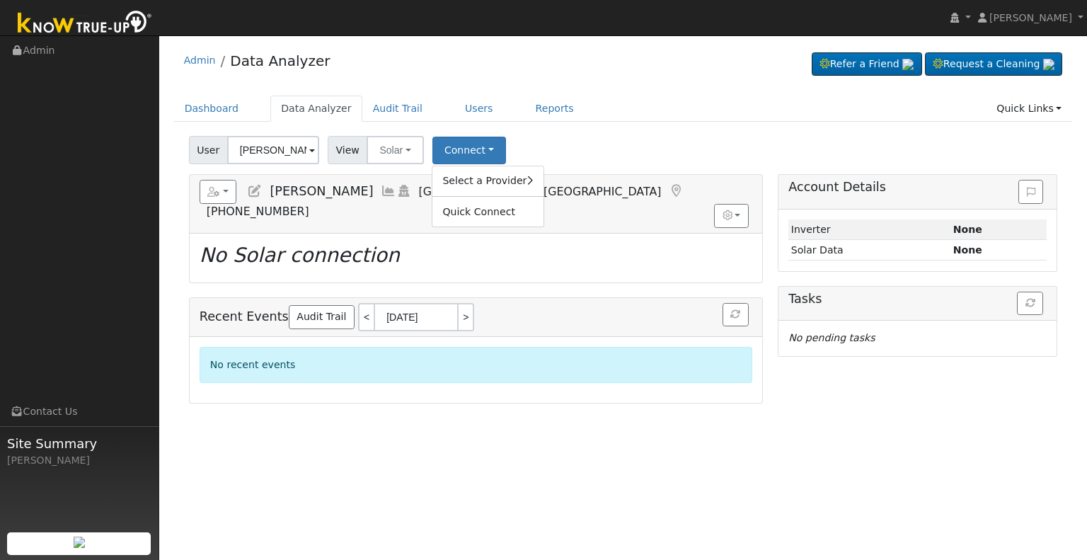
click at [445, 359] on div "No recent events" at bounding box center [476, 370] width 572 height 66
click at [439, 156] on button "Connect" at bounding box center [469, 151] width 74 height 28
click at [473, 178] on link "Select a Provider" at bounding box center [487, 181] width 110 height 20
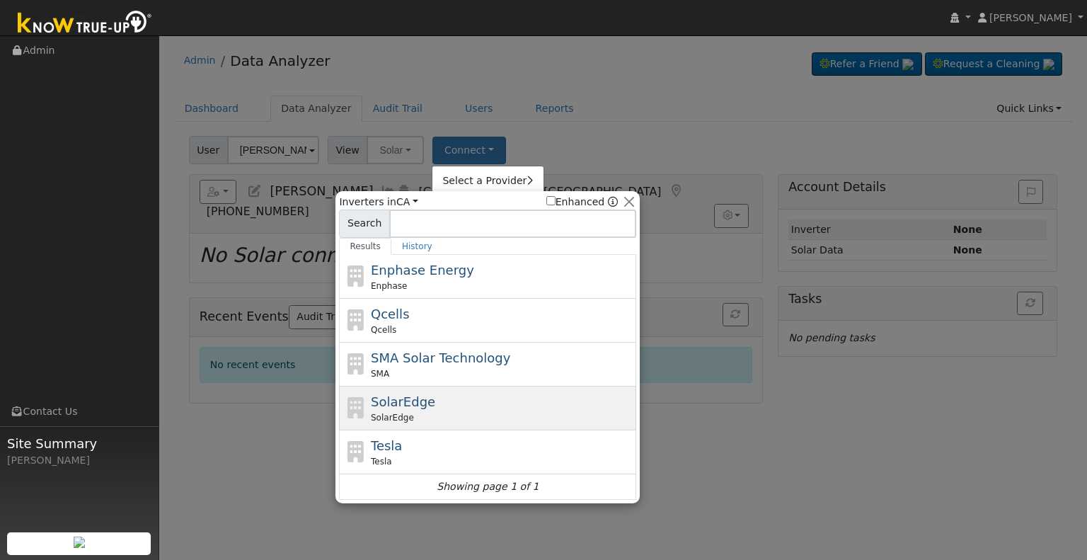
click at [448, 421] on div "SolarEdge" at bounding box center [502, 417] width 262 height 13
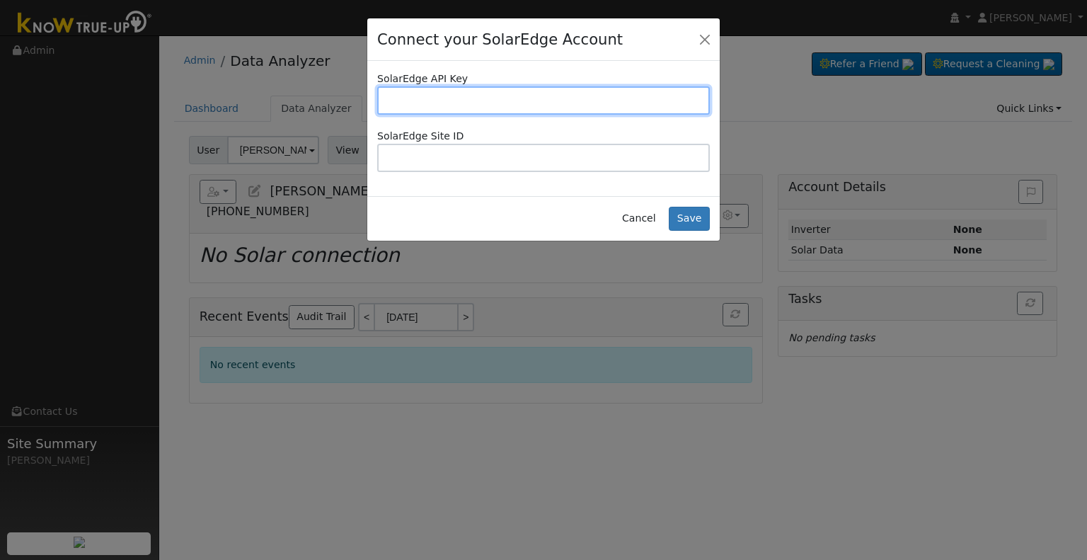
click at [565, 107] on input "text" at bounding box center [543, 100] width 332 height 28
paste input "RSECHQIPMH5XKE4S2LSBK41PDTZVVL57"
type input "RSECHQIPMH5XKE4S2LSBK41PDTZVVL57"
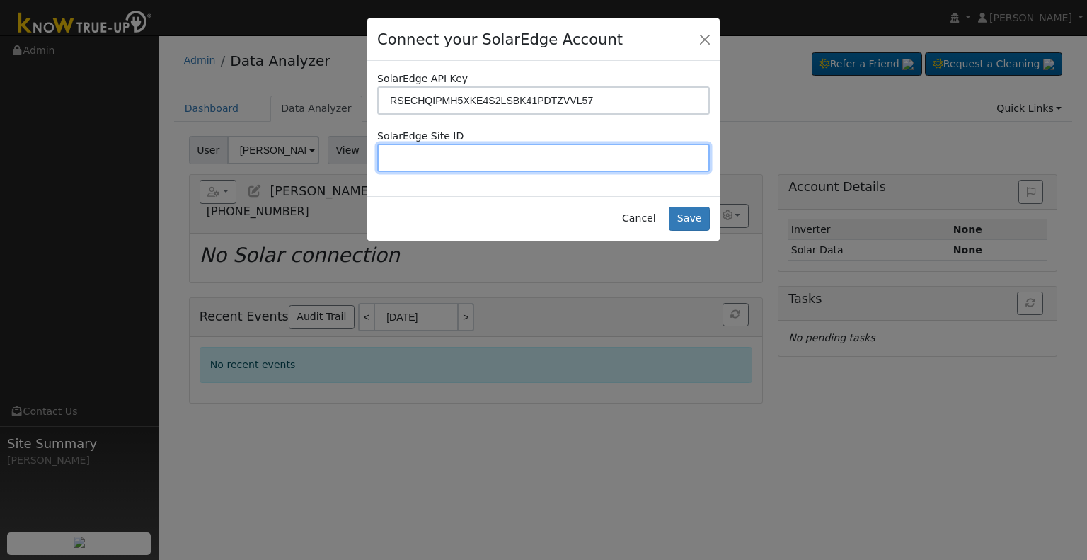
click at [571, 158] on input "text" at bounding box center [543, 158] width 332 height 28
click at [589, 153] on input "text" at bounding box center [543, 158] width 332 height 28
paste input "4642274"
type input "4642274"
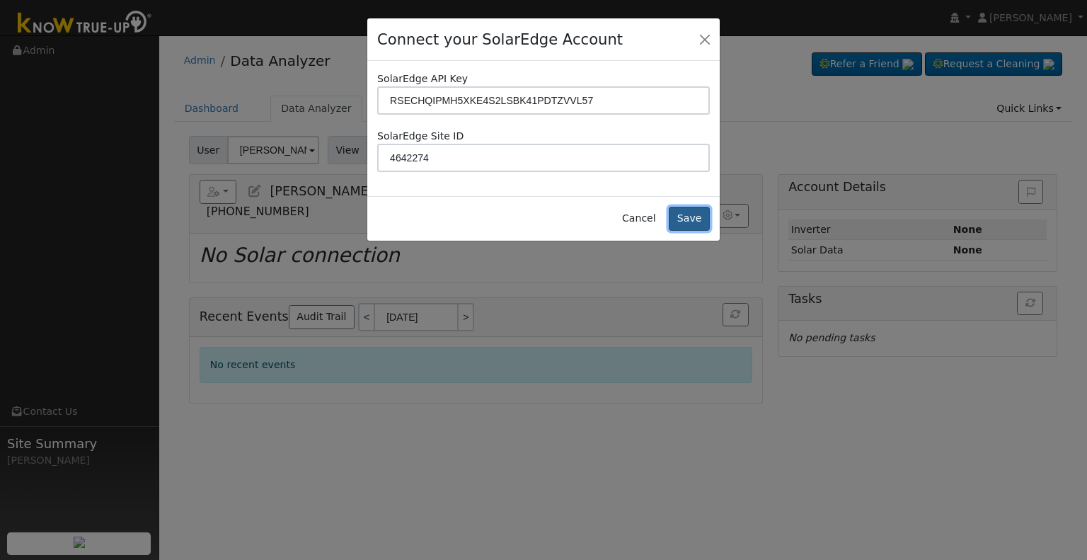
click at [682, 224] on button "Save" at bounding box center [688, 219] width 41 height 24
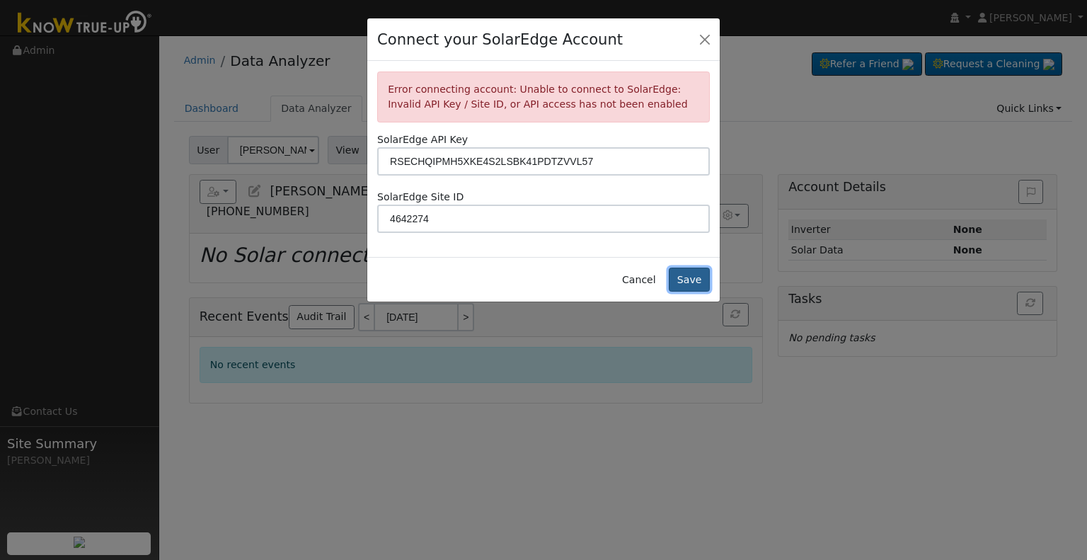
click at [685, 286] on button "Save" at bounding box center [688, 279] width 41 height 24
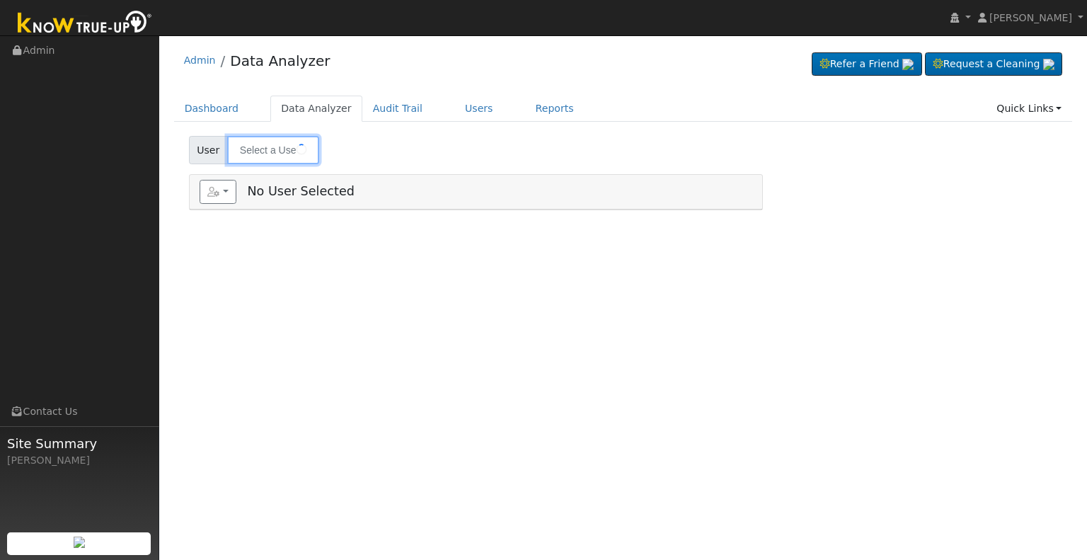
type input "[PERSON_NAME]"
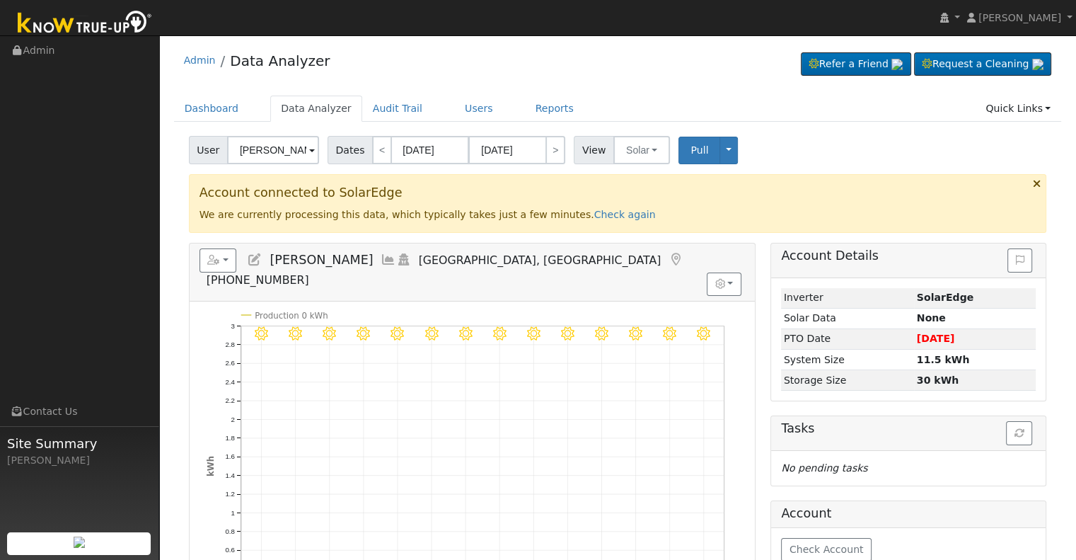
click at [257, 255] on icon at bounding box center [255, 259] width 16 height 13
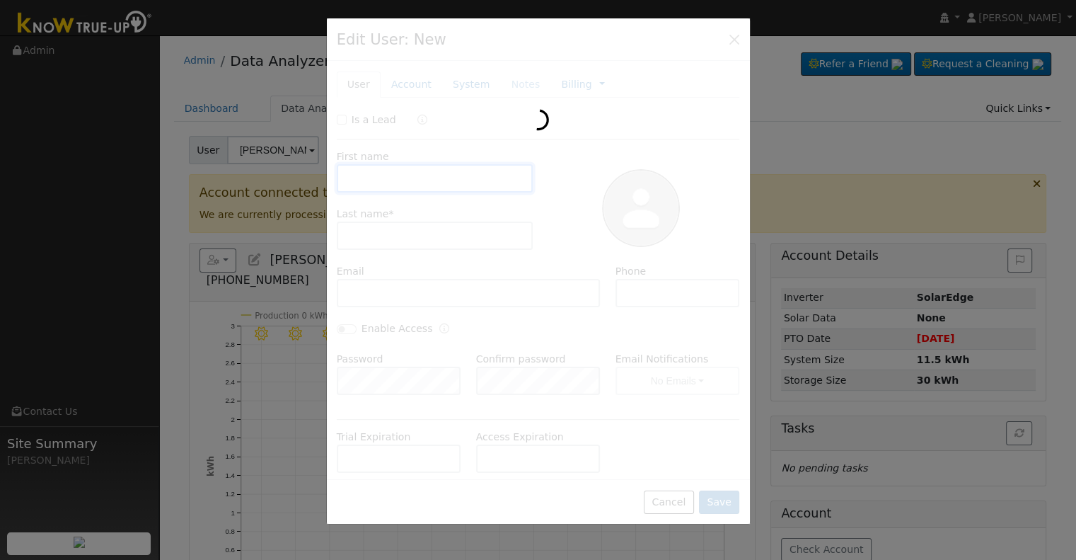
type input "[PERSON_NAME]"
type input "[EMAIL_ADDRESS][DOMAIN_NAME]"
type input "[PHONE_NUMBER]"
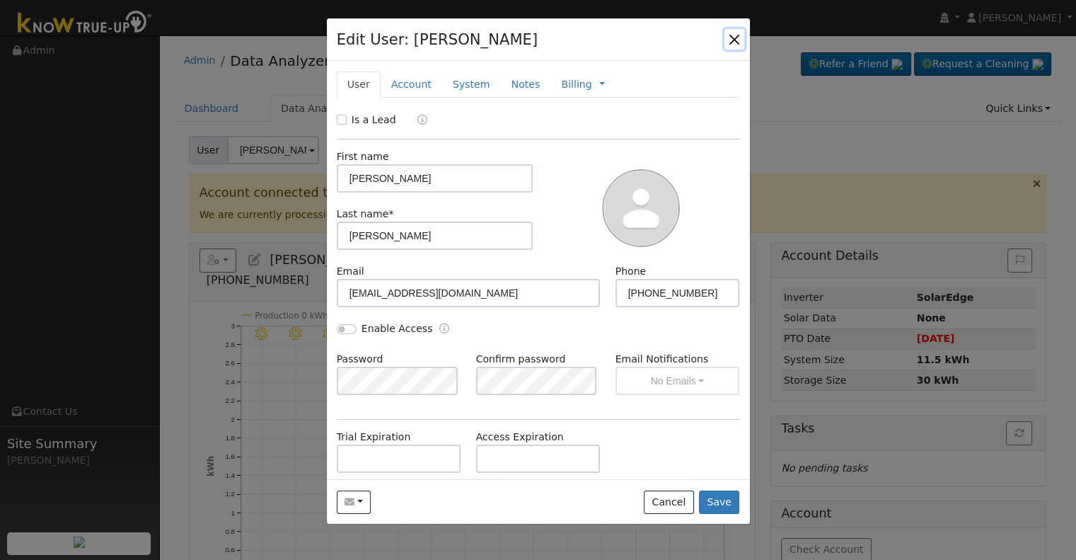
click at [729, 36] on button "button" at bounding box center [734, 39] width 20 height 20
